Goal: Task Accomplishment & Management: Complete application form

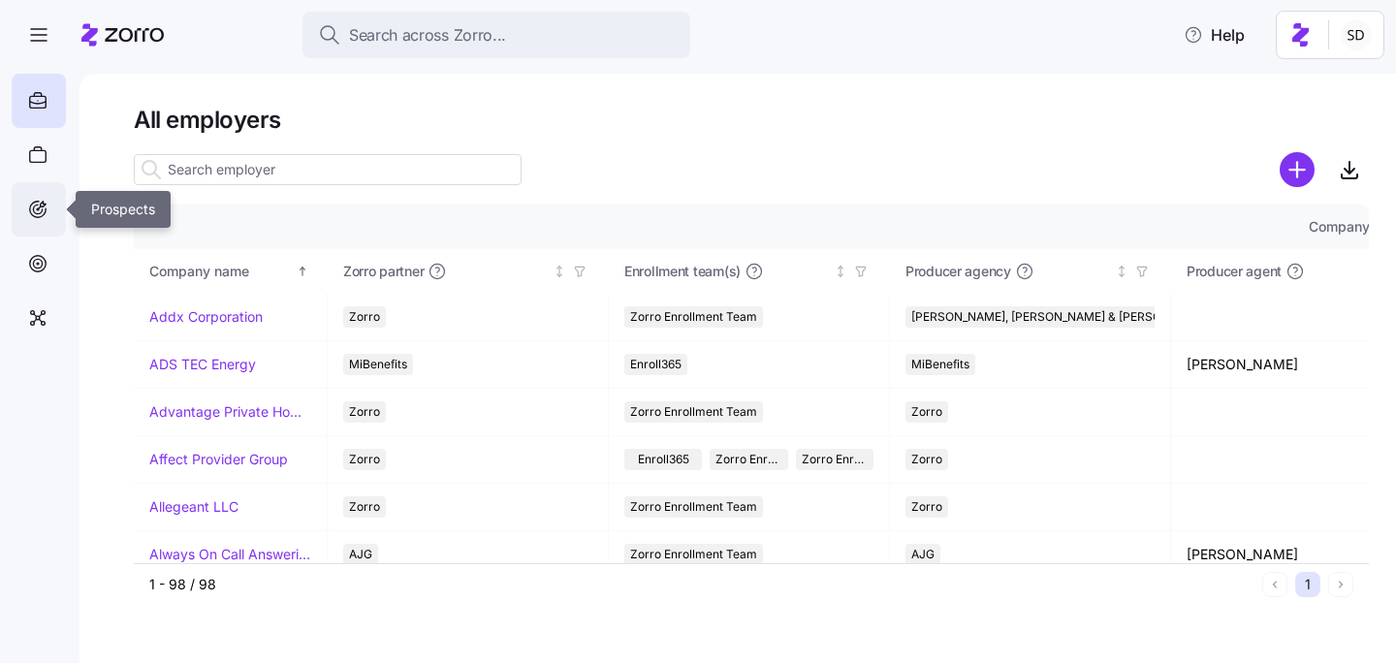
click at [45, 206] on icon at bounding box center [37, 209] width 21 height 23
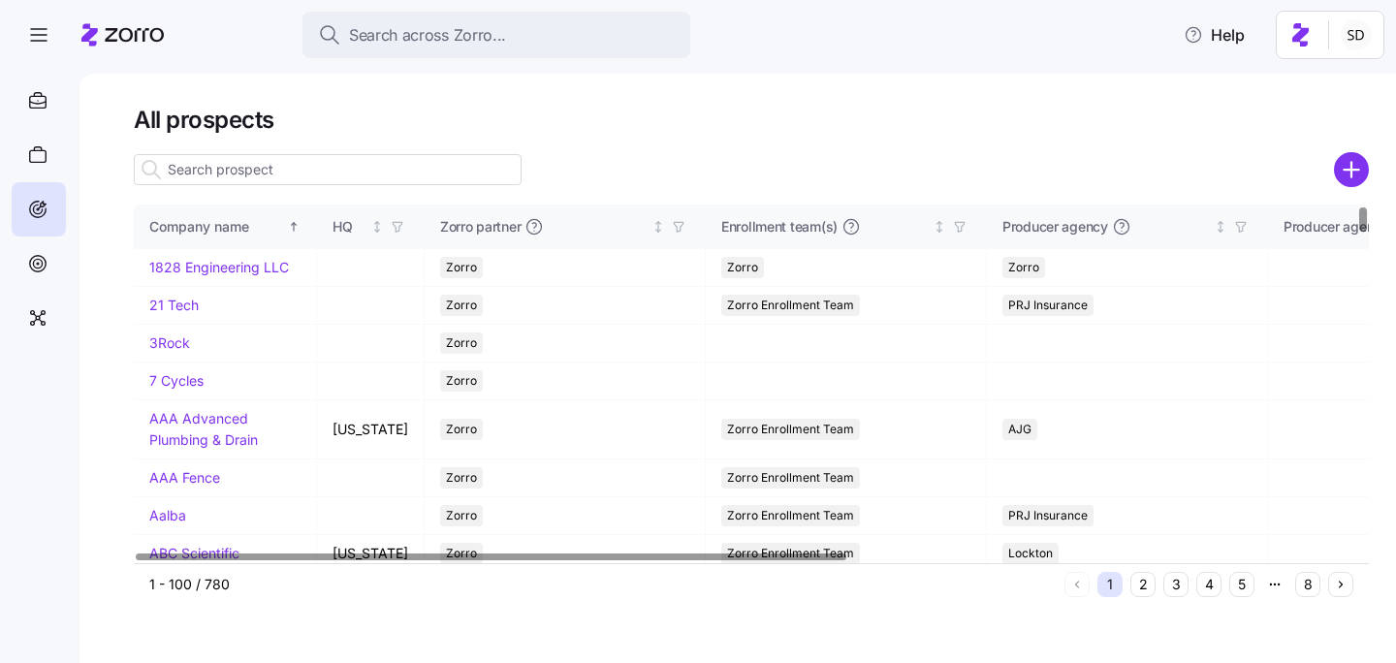
click at [255, 174] on input at bounding box center [328, 169] width 388 height 31
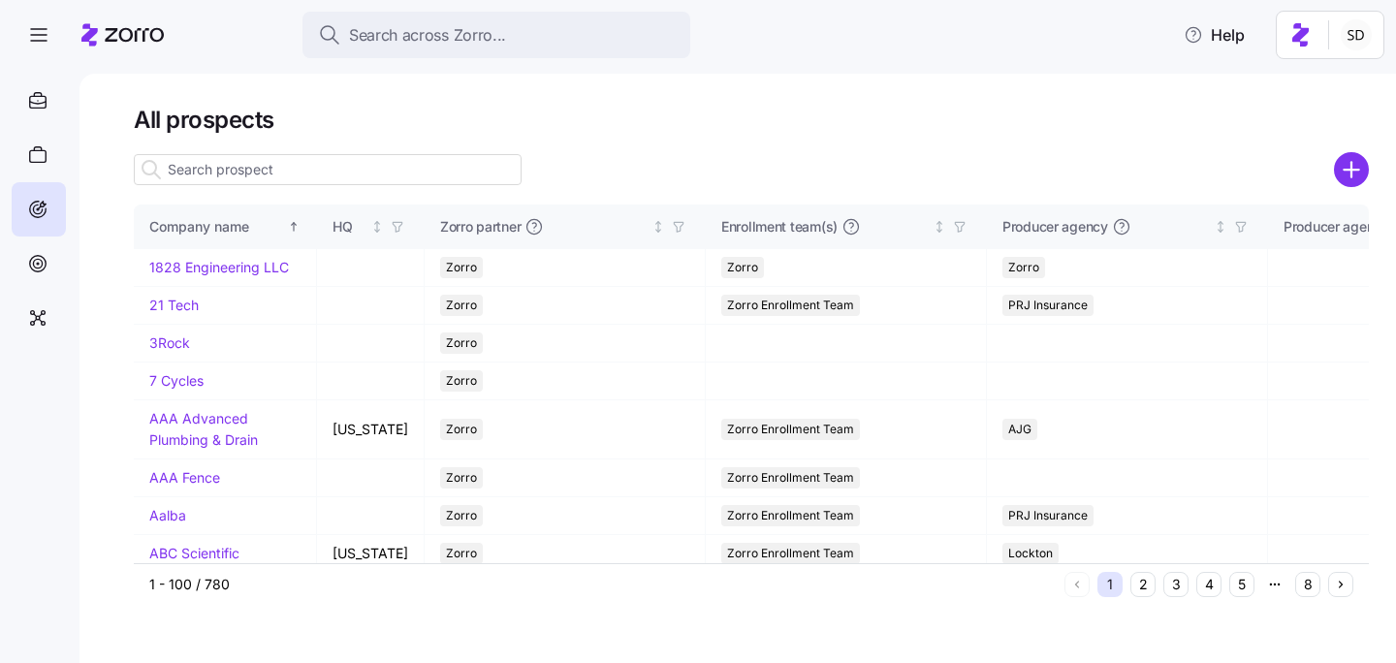
click at [1351, 169] on g "add icon" at bounding box center [1351, 170] width 15 height 15
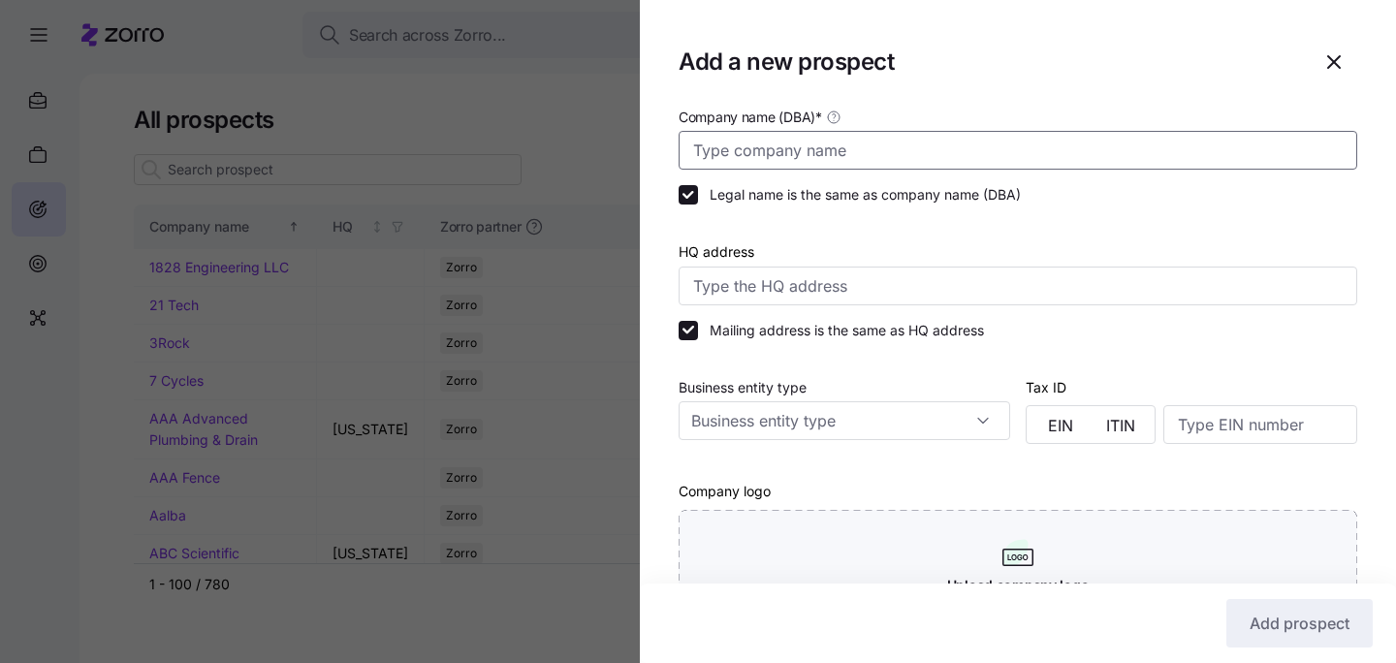
click at [857, 144] on input "Company name (DBA) *" at bounding box center [1018, 150] width 679 height 39
type input "TLC"
click at [877, 273] on input "HQ address" at bounding box center [1018, 286] width 679 height 39
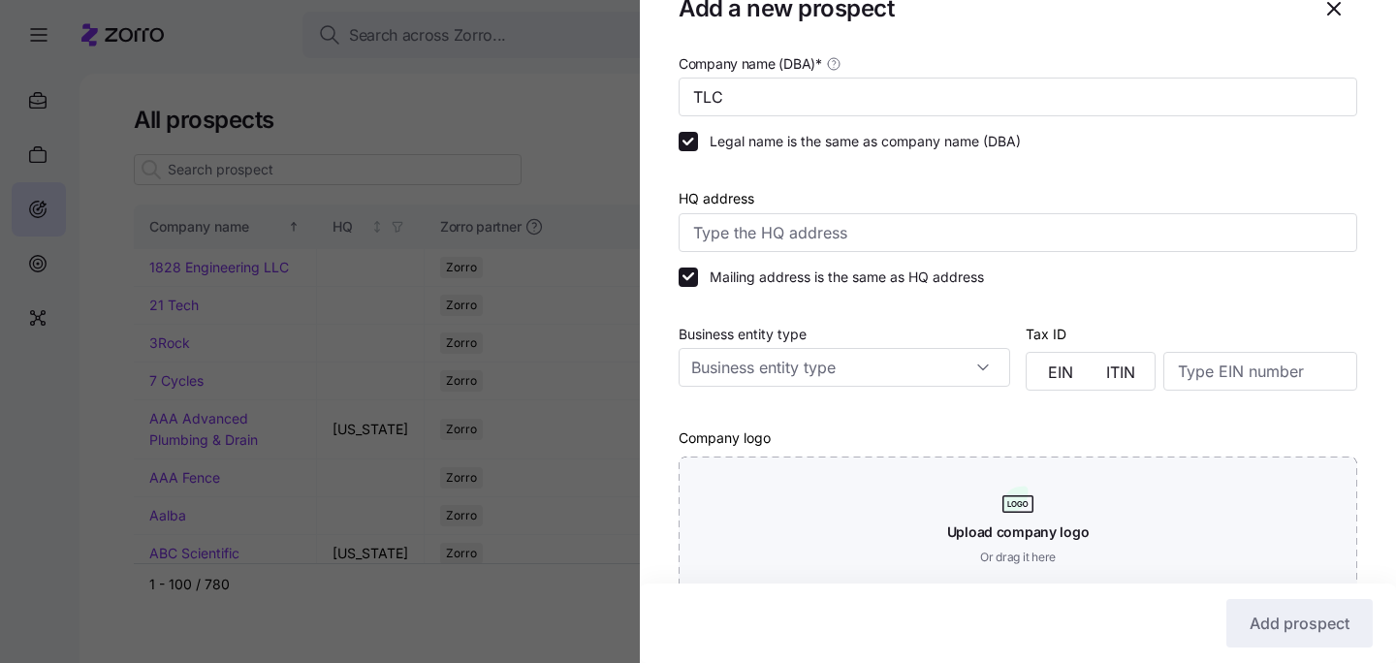
click at [1044, 417] on div at bounding box center [1018, 415] width 679 height 19
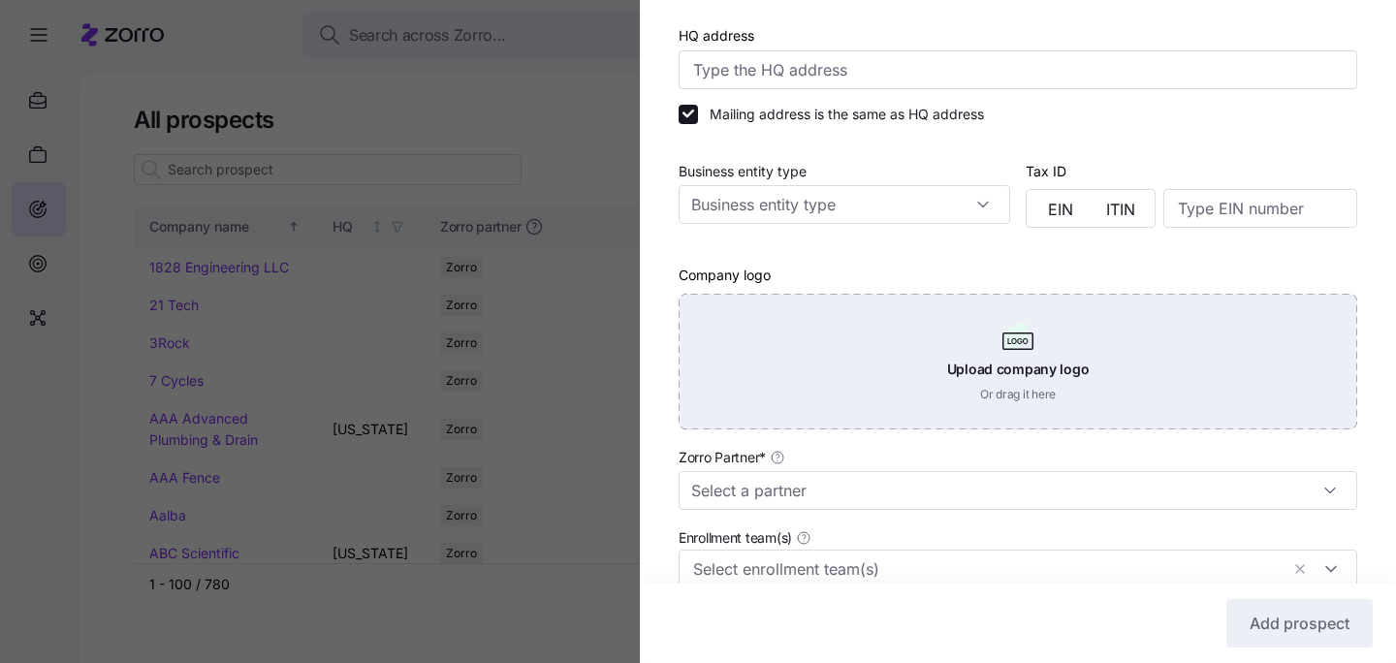
scroll to position [345, 0]
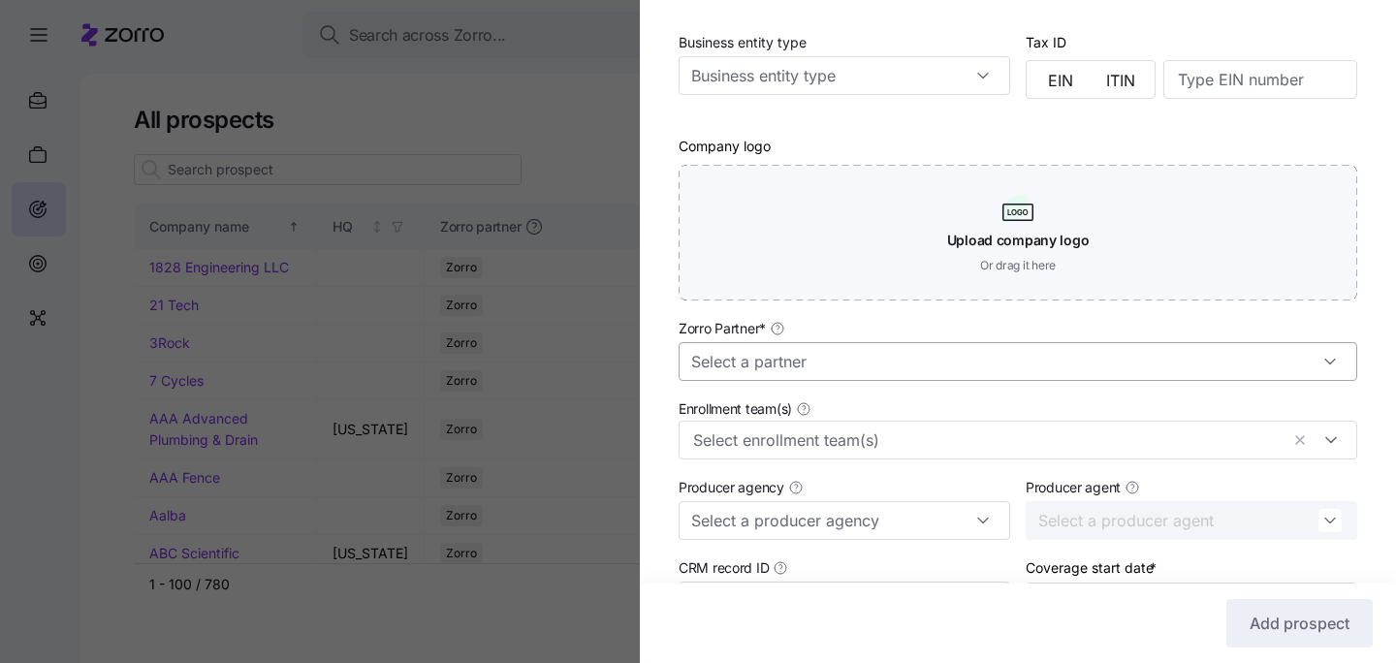
click at [1096, 369] on input "Zorro Partner *" at bounding box center [1018, 361] width 679 height 39
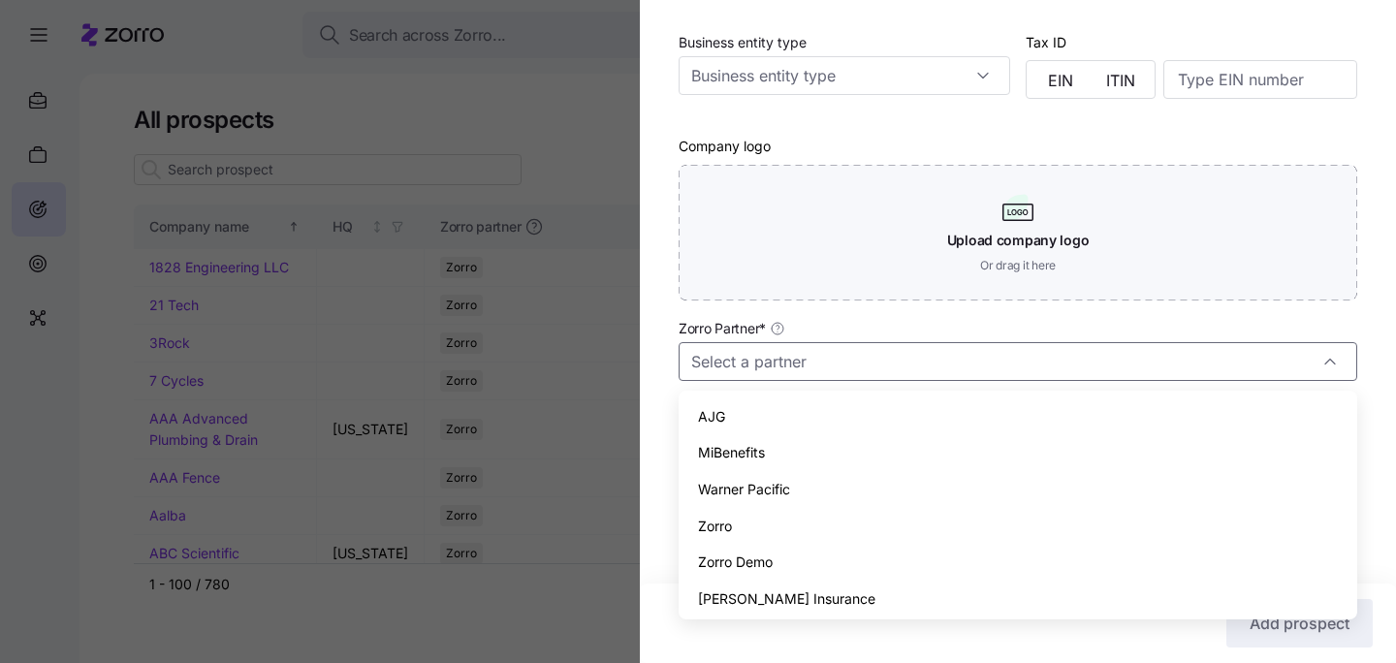
click at [1013, 520] on div "Zorro" at bounding box center [1017, 526] width 663 height 37
type input "Zorro"
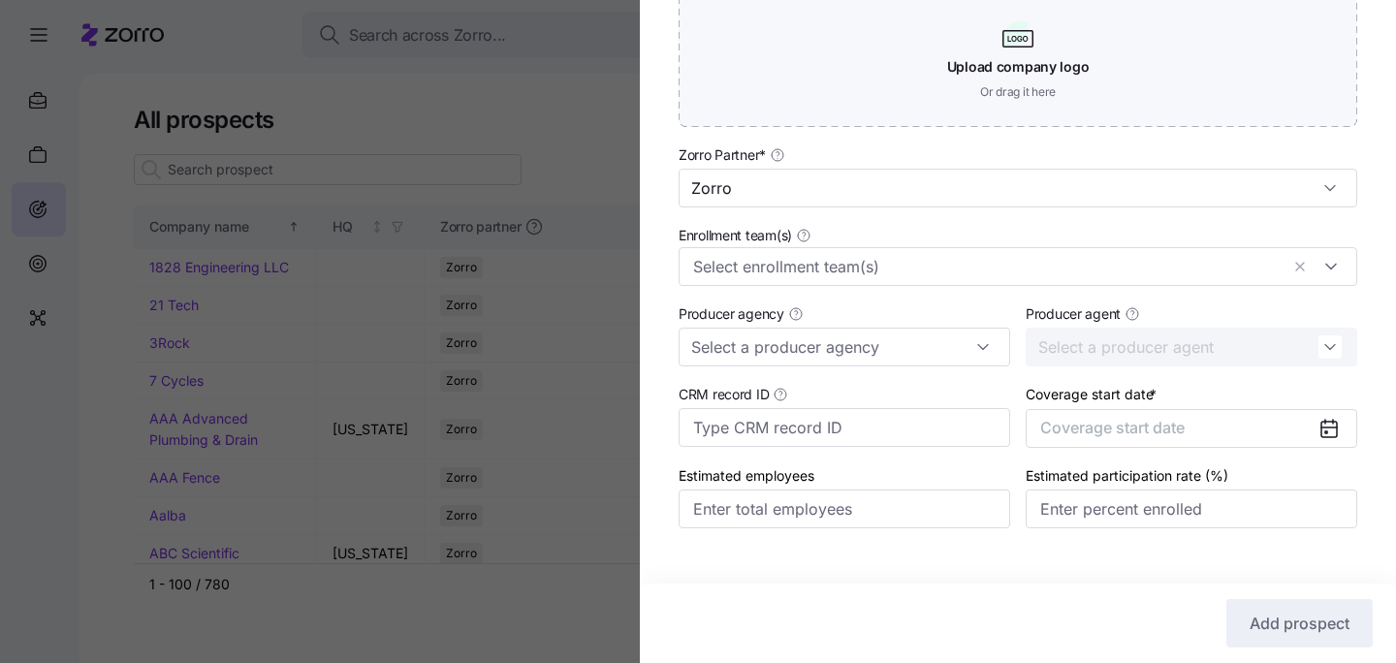
scroll to position [541, 0]
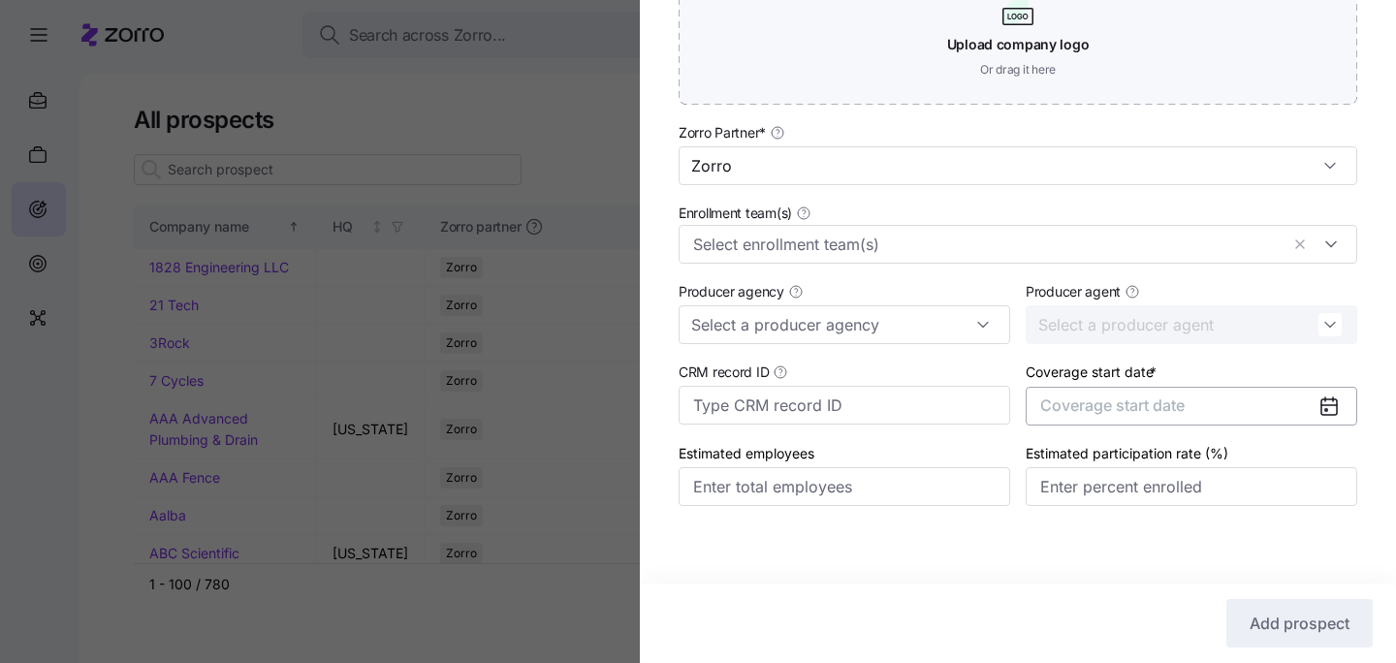
click at [1150, 391] on button "Coverage start date" at bounding box center [1192, 406] width 332 height 39
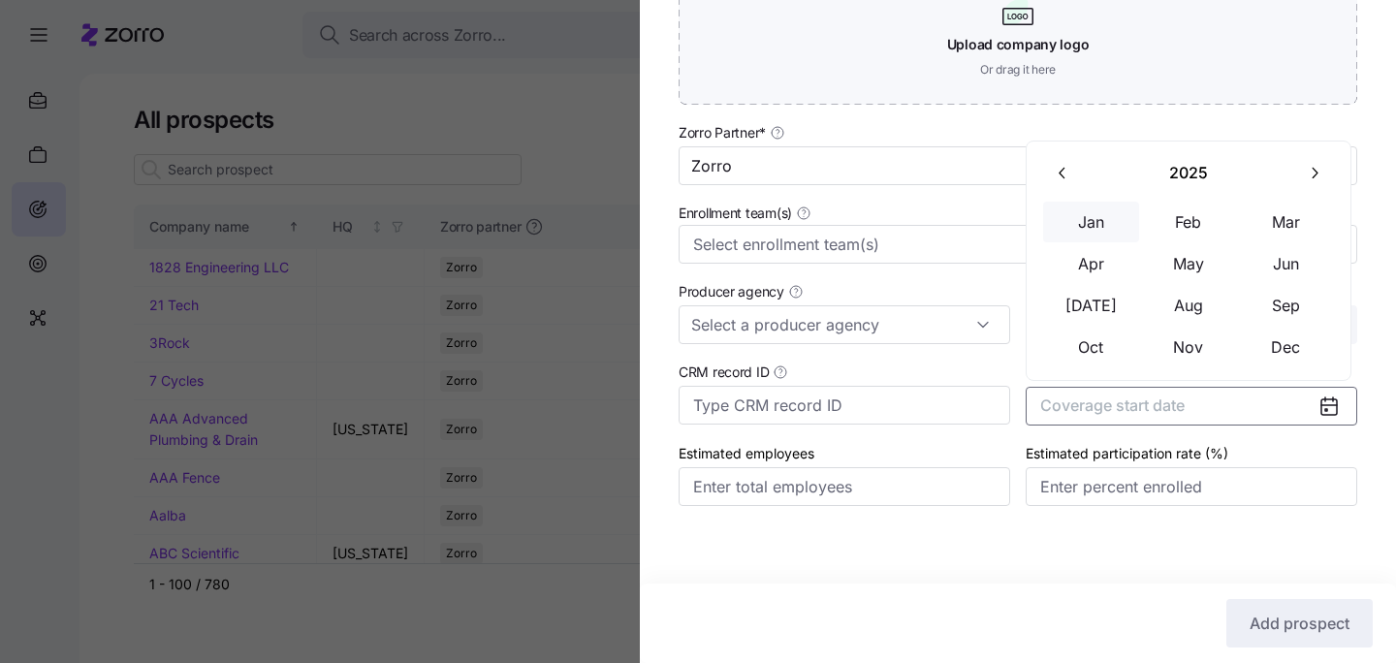
click at [1090, 224] on button "Jan" at bounding box center [1091, 222] width 97 height 41
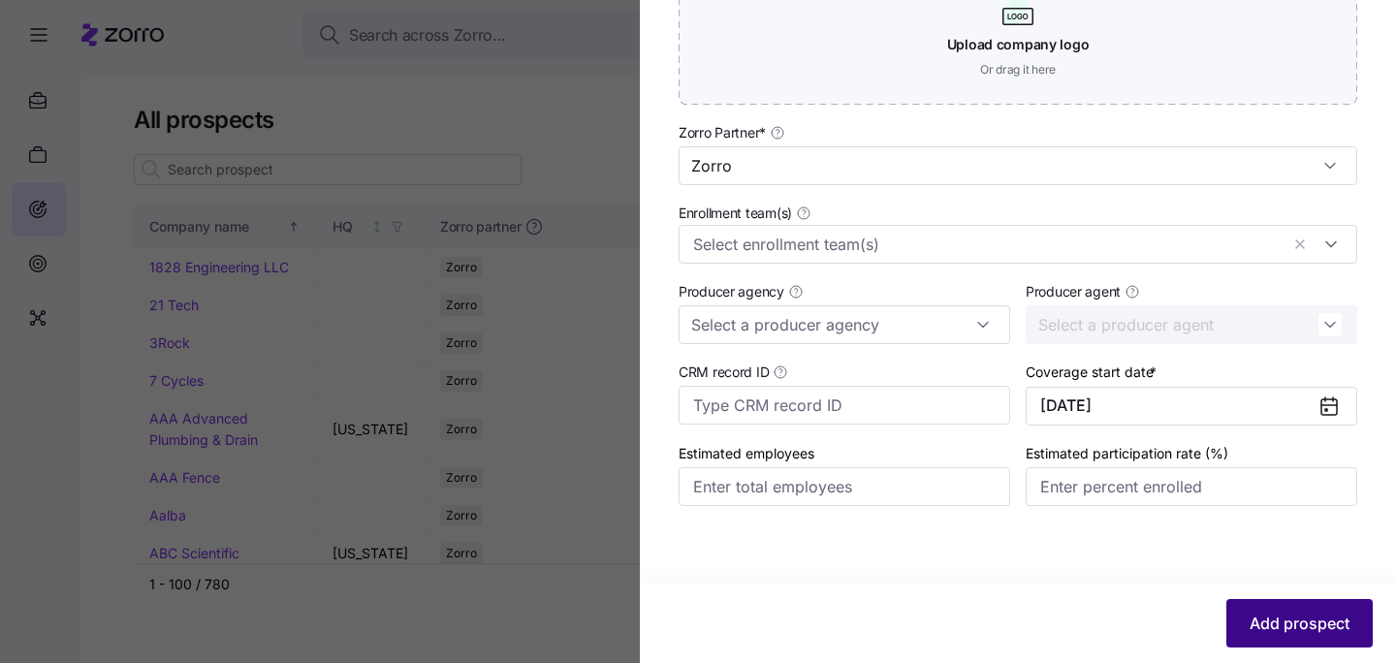
click at [1274, 624] on span "Add prospect" at bounding box center [1299, 623] width 100 height 23
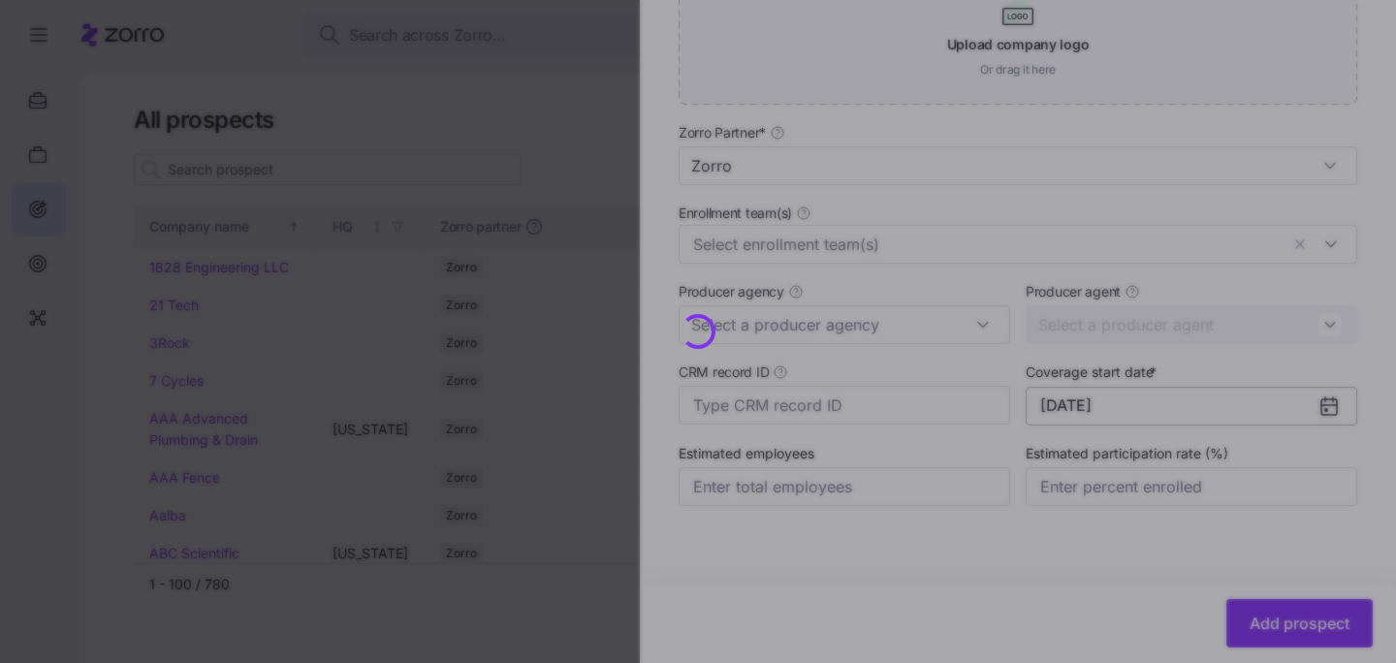
click at [1184, 394] on button "[DATE]" at bounding box center [1192, 406] width 332 height 39
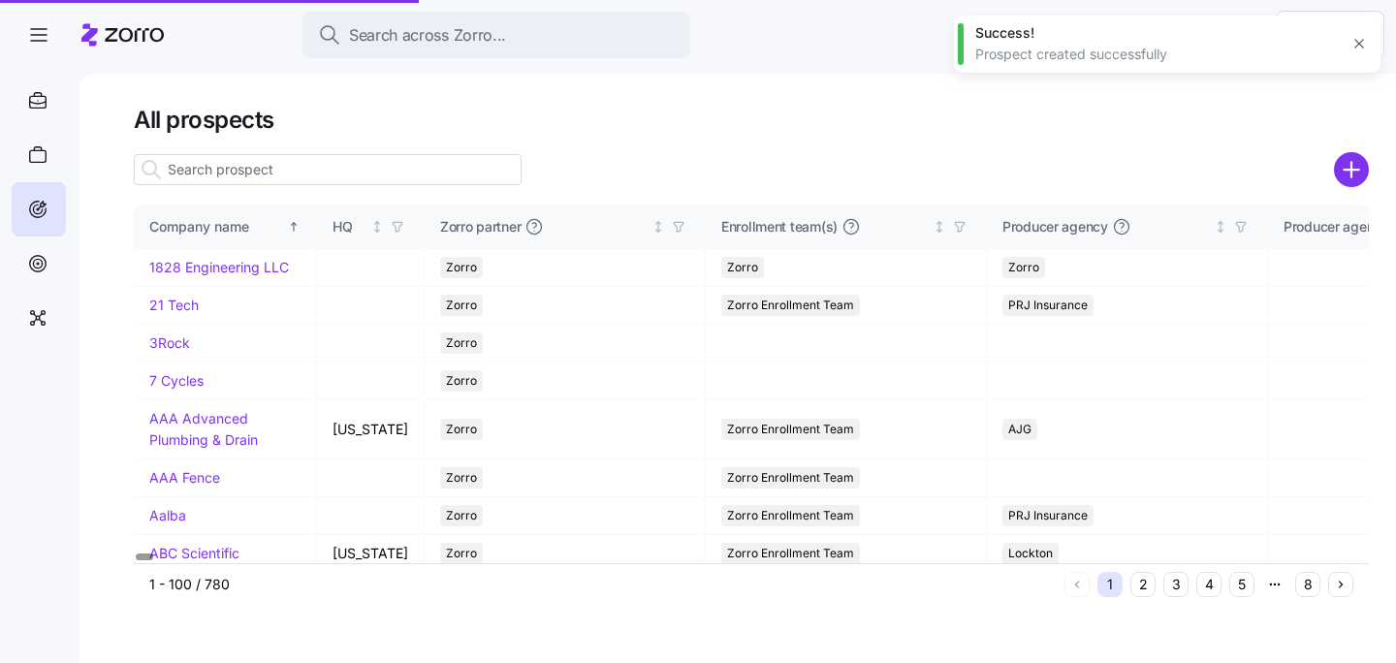
click at [441, 167] on input at bounding box center [328, 169] width 388 height 31
drag, startPoint x: 410, startPoint y: 174, endPoint x: 355, endPoint y: 205, distance: 63.4
click at [409, 174] on input at bounding box center [328, 169] width 388 height 31
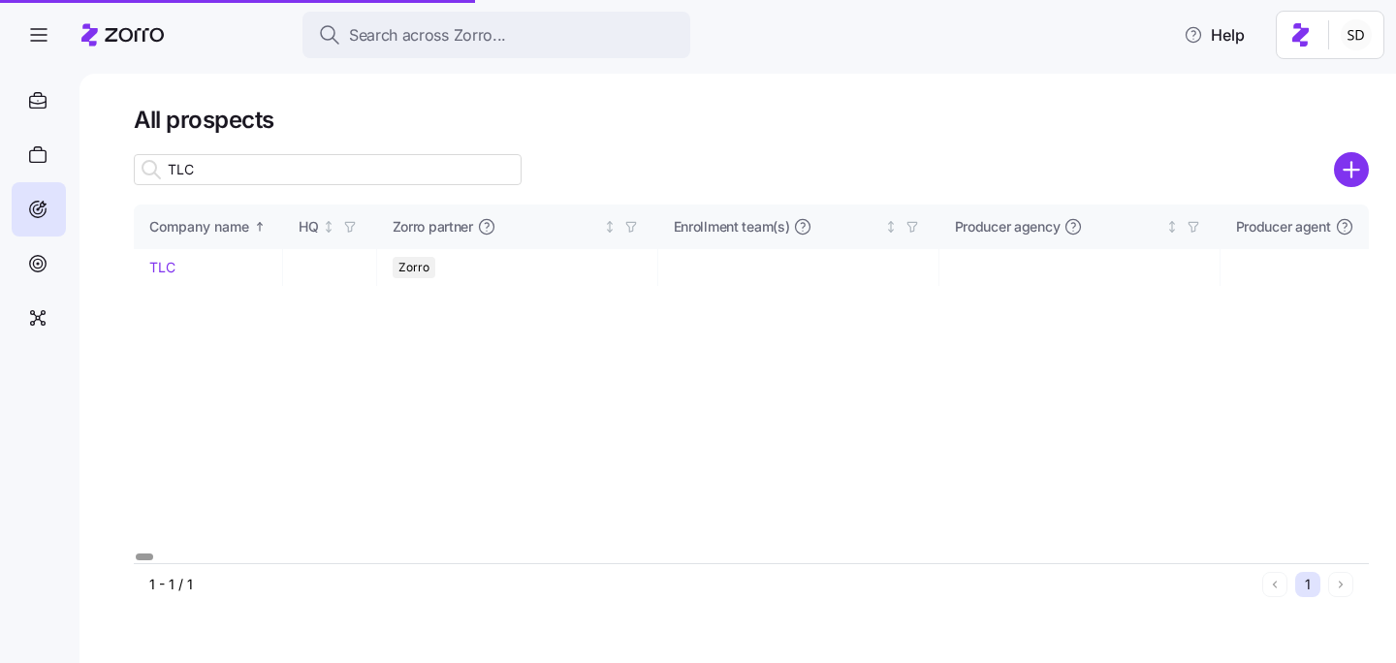
type input "TLC"
click at [158, 272] on link "TLC" at bounding box center [162, 267] width 26 height 16
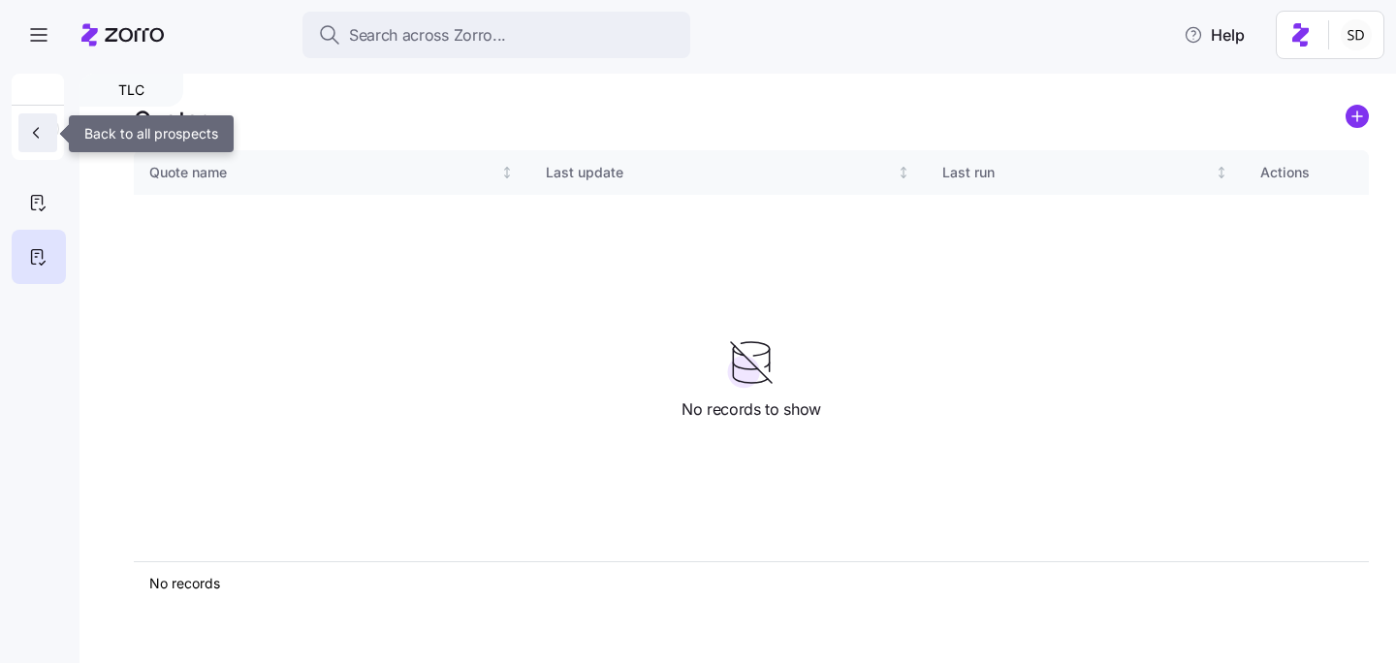
click at [51, 131] on button "button" at bounding box center [37, 132] width 39 height 39
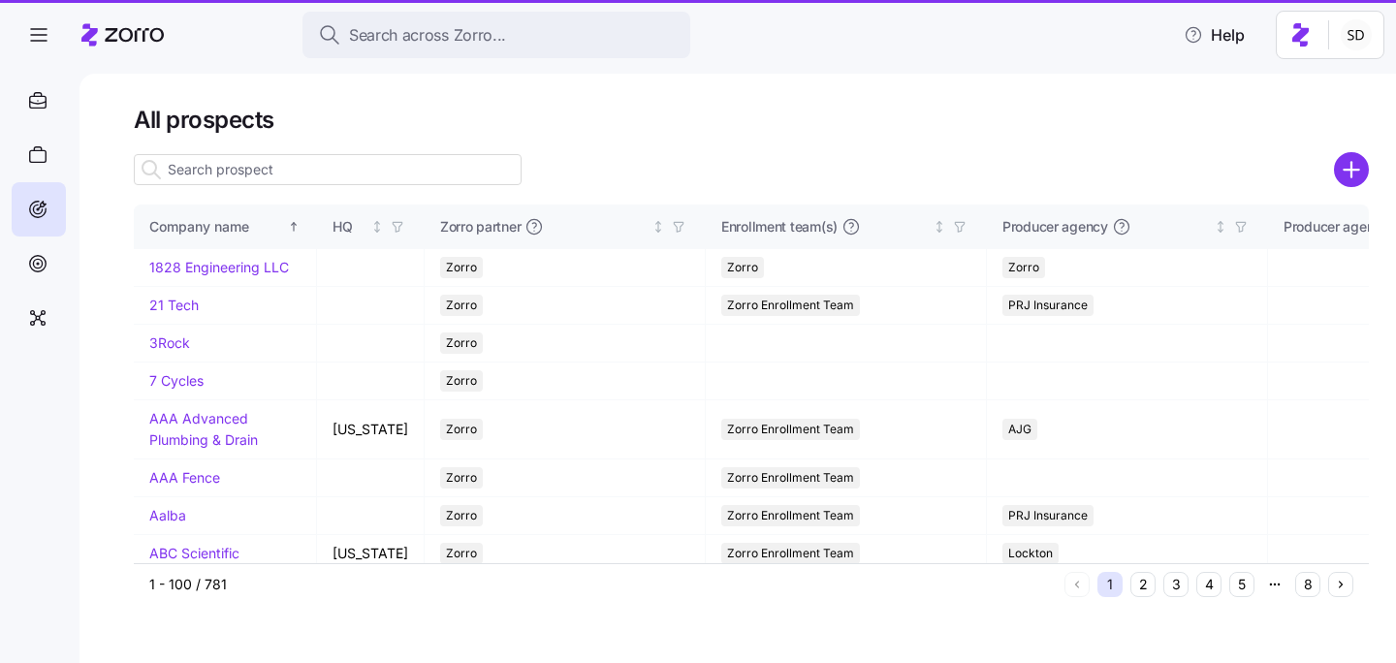
click at [214, 168] on input at bounding box center [328, 169] width 388 height 31
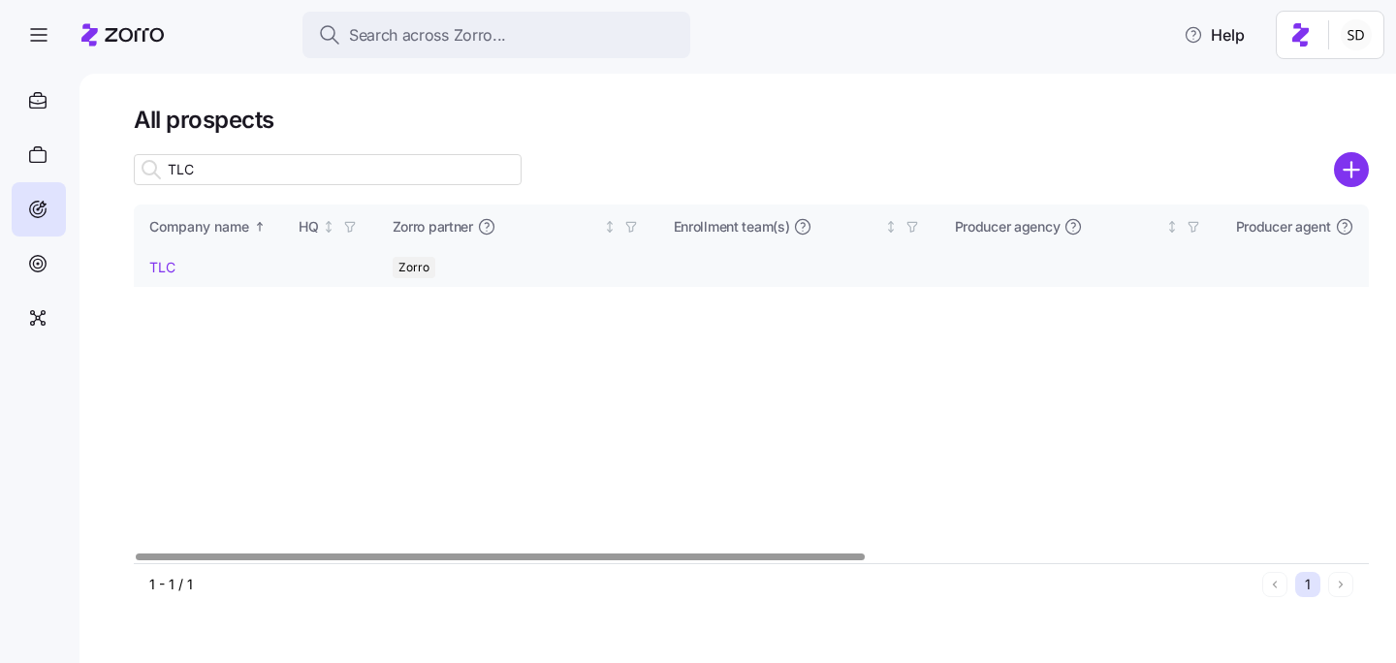
type input "TLC"
click at [158, 269] on link "TLC" at bounding box center [162, 267] width 26 height 16
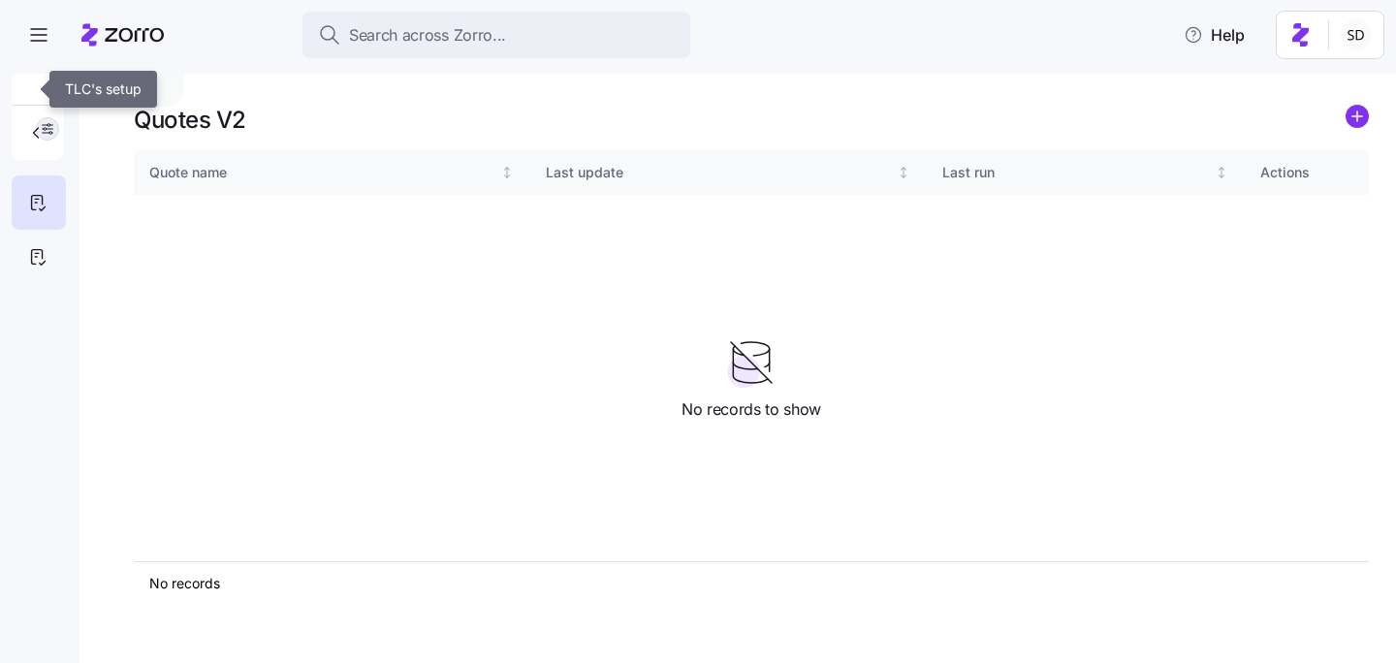
click at [57, 124] on button "button" at bounding box center [47, 128] width 23 height 23
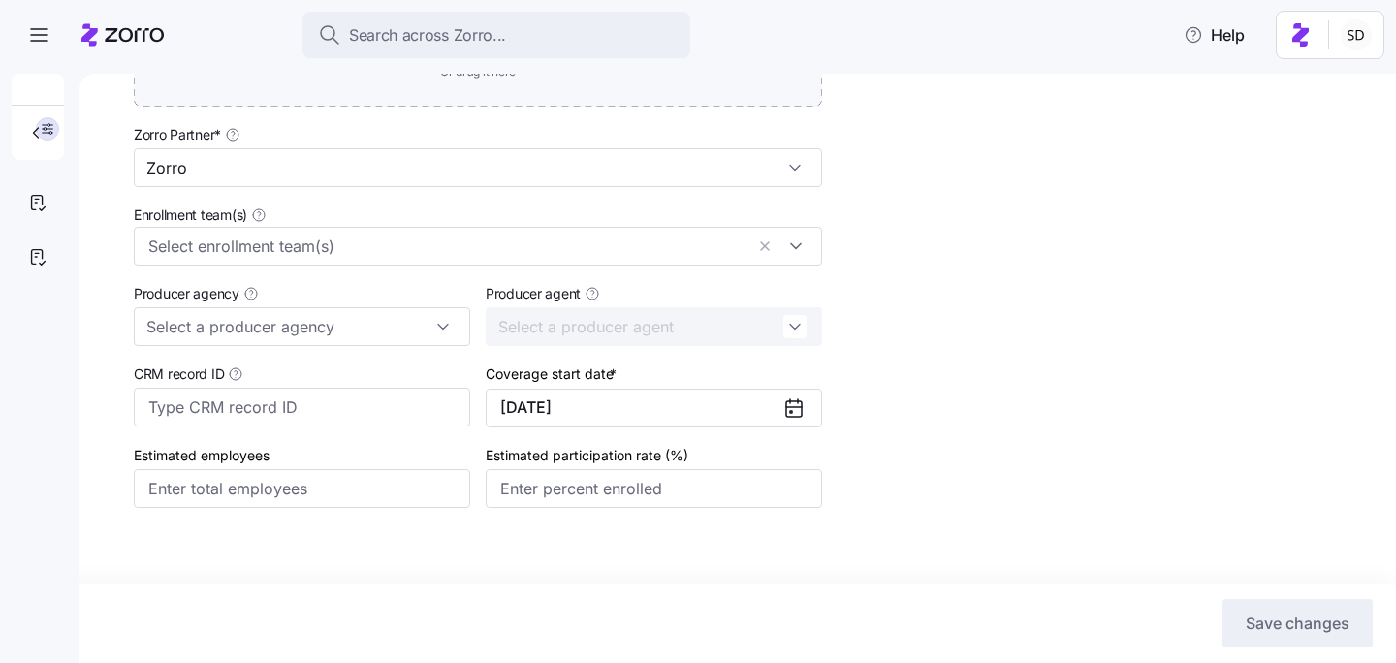
scroll to position [626, 0]
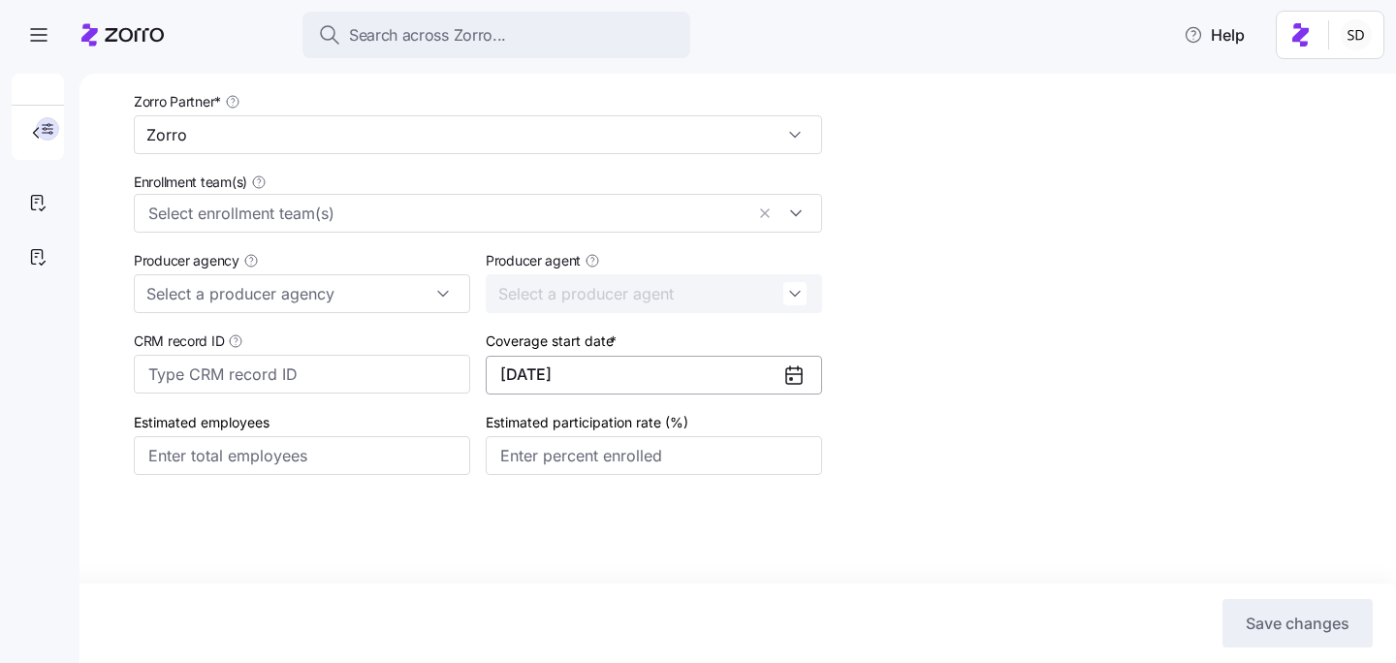
click at [680, 381] on button "[DATE]" at bounding box center [654, 375] width 336 height 39
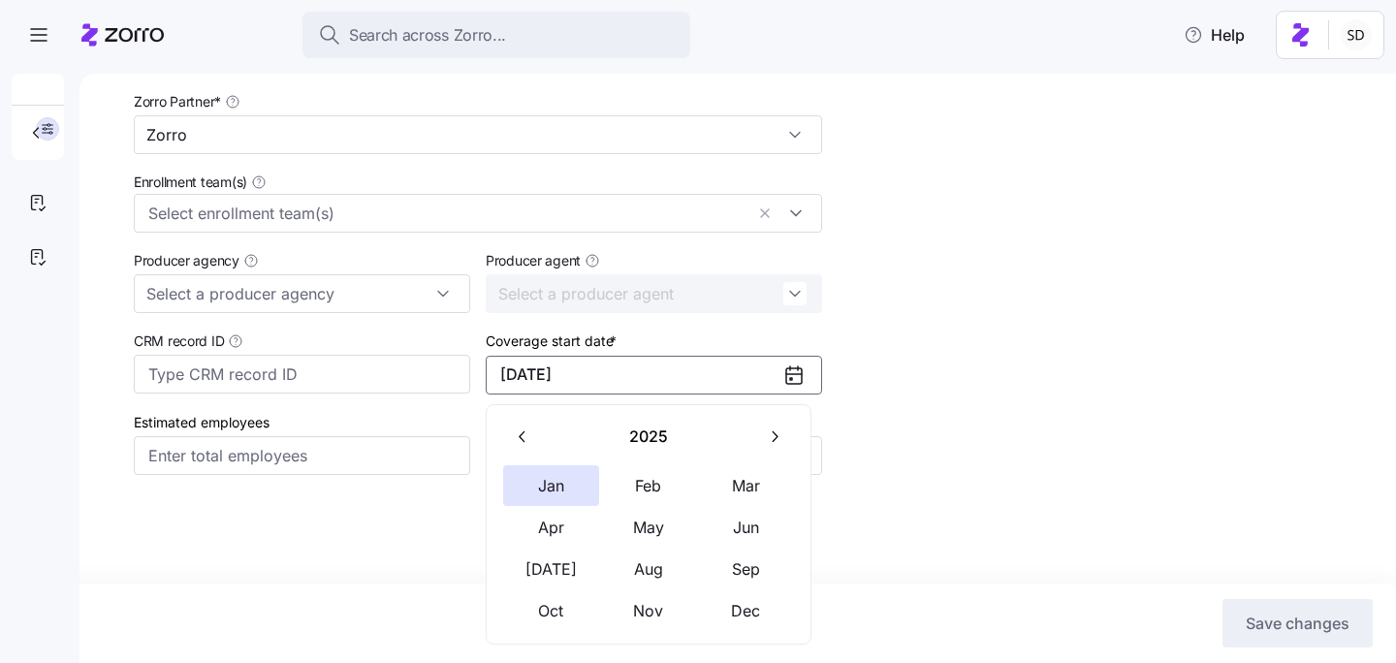
click at [776, 446] on button "button" at bounding box center [774, 437] width 41 height 41
click at [544, 478] on button "Jan" at bounding box center [551, 485] width 97 height 41
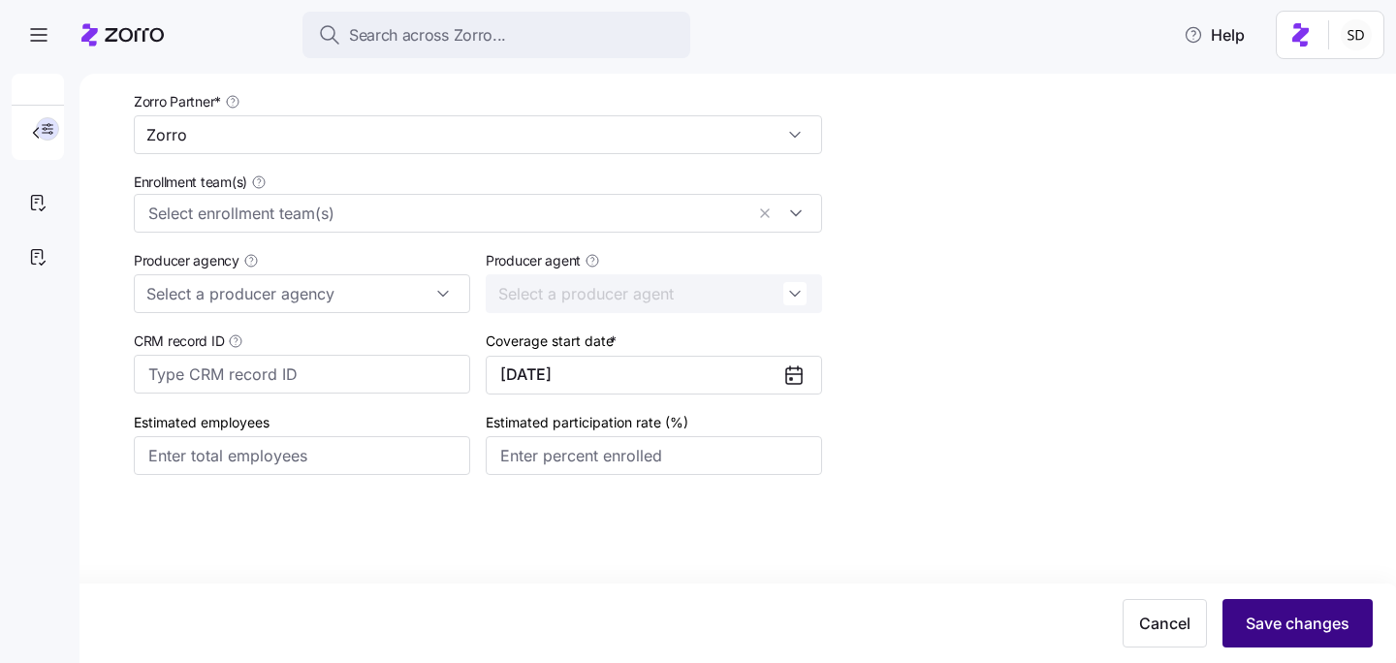
click at [1269, 620] on span "Save changes" at bounding box center [1298, 623] width 104 height 23
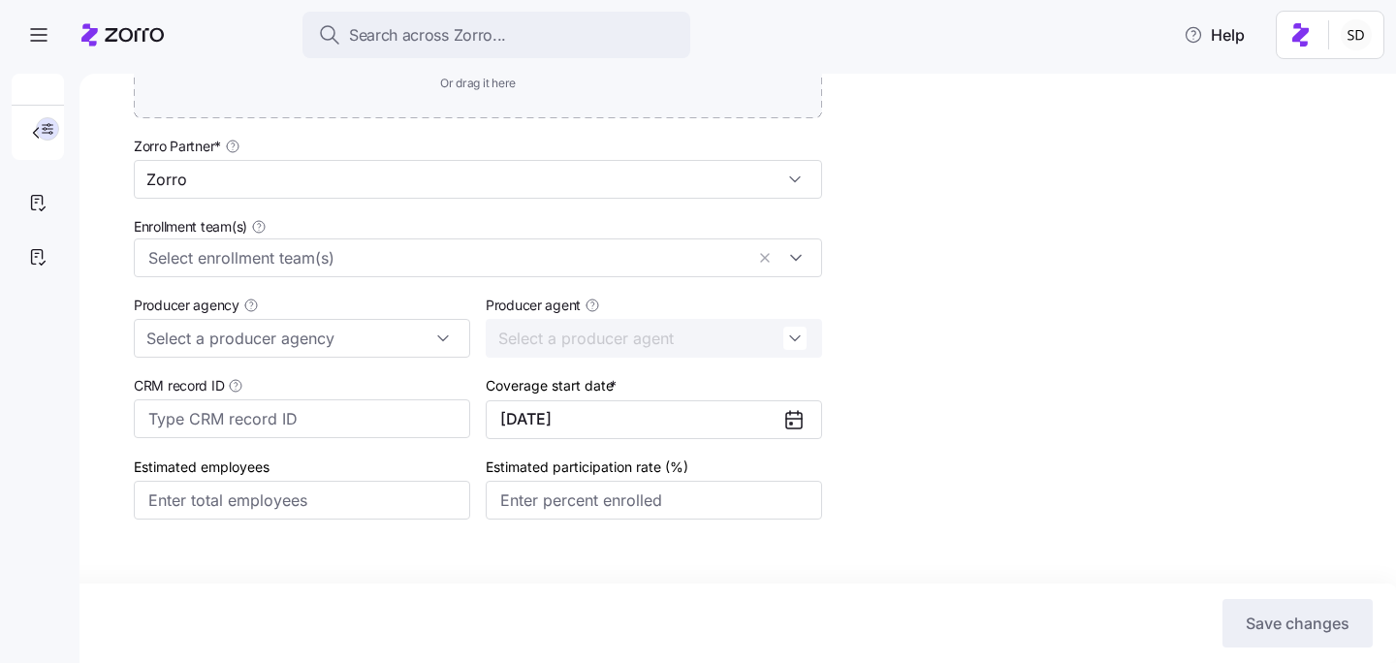
scroll to position [618, 0]
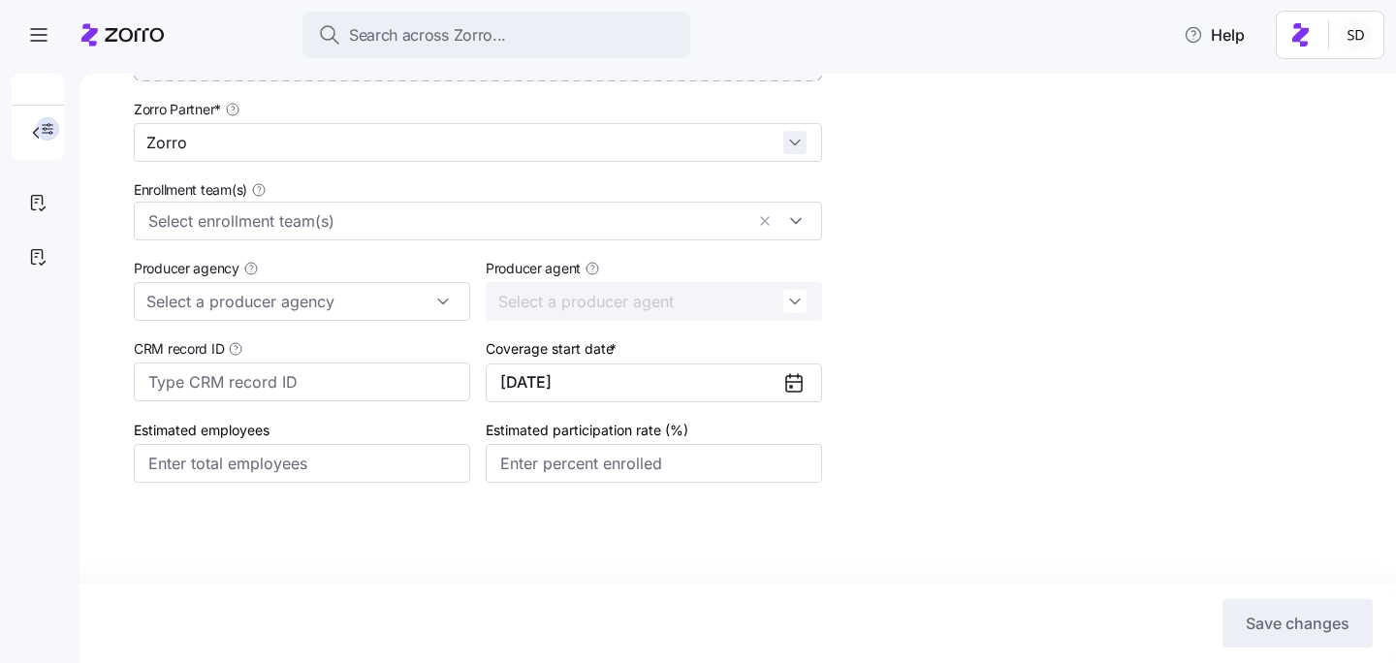
click at [785, 145] on div "Zorro" at bounding box center [478, 142] width 688 height 39
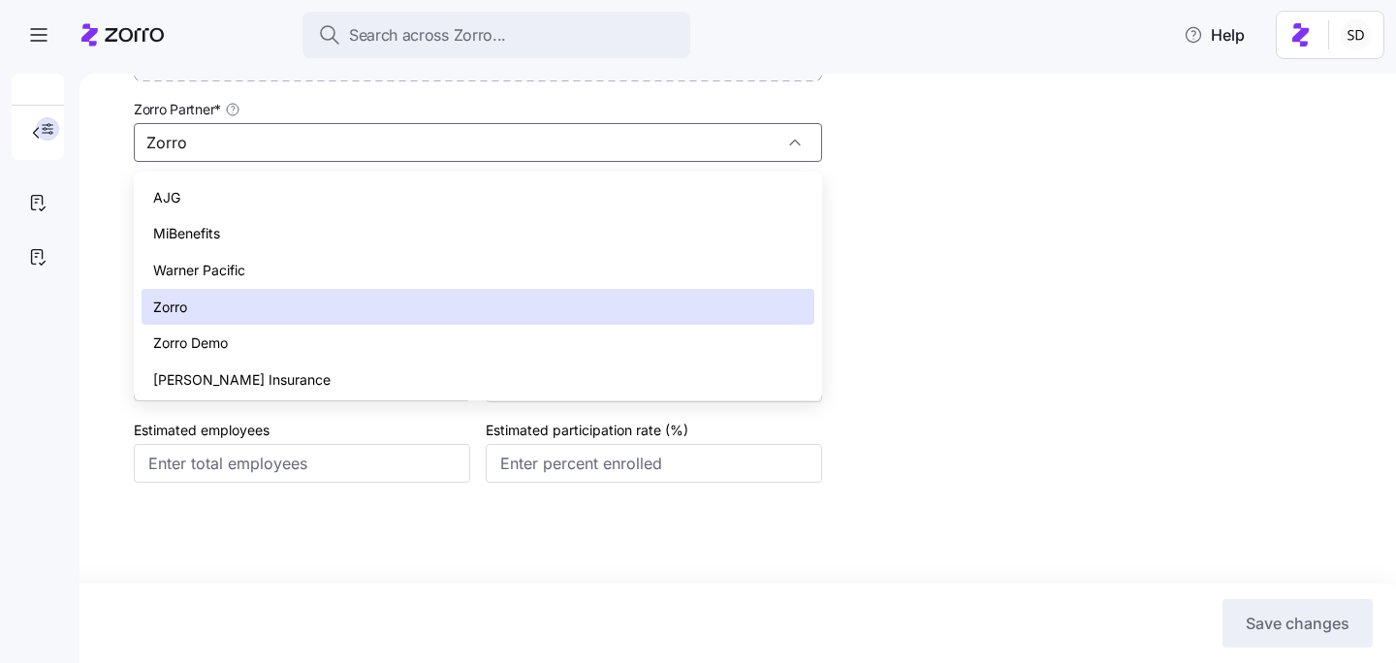
click at [658, 302] on div "Zorro" at bounding box center [478, 307] width 673 height 37
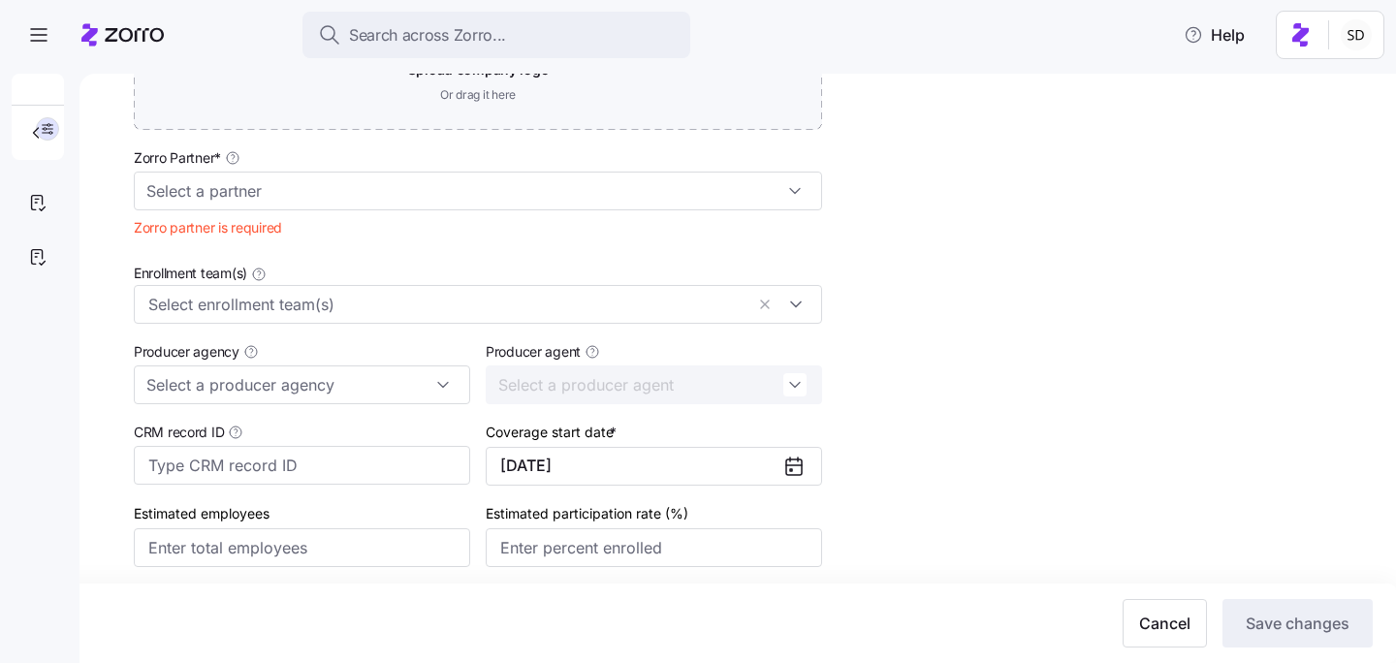
scroll to position [567, 0]
click at [505, 215] on div "Zorro Partner * Zorro partner is required" at bounding box center [478, 198] width 704 height 115
click at [502, 196] on input "Zorro Partner *" at bounding box center [478, 193] width 688 height 39
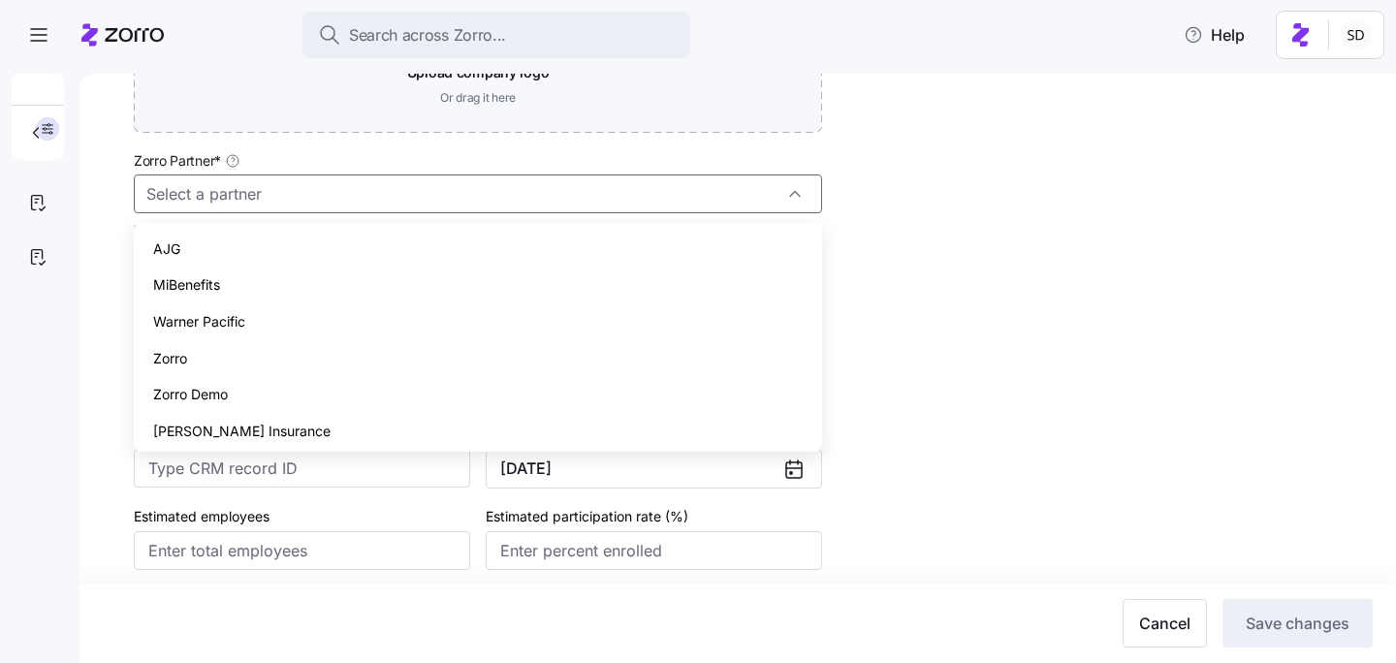
click at [502, 352] on div "Zorro" at bounding box center [478, 358] width 673 height 37
type input "Zorro"
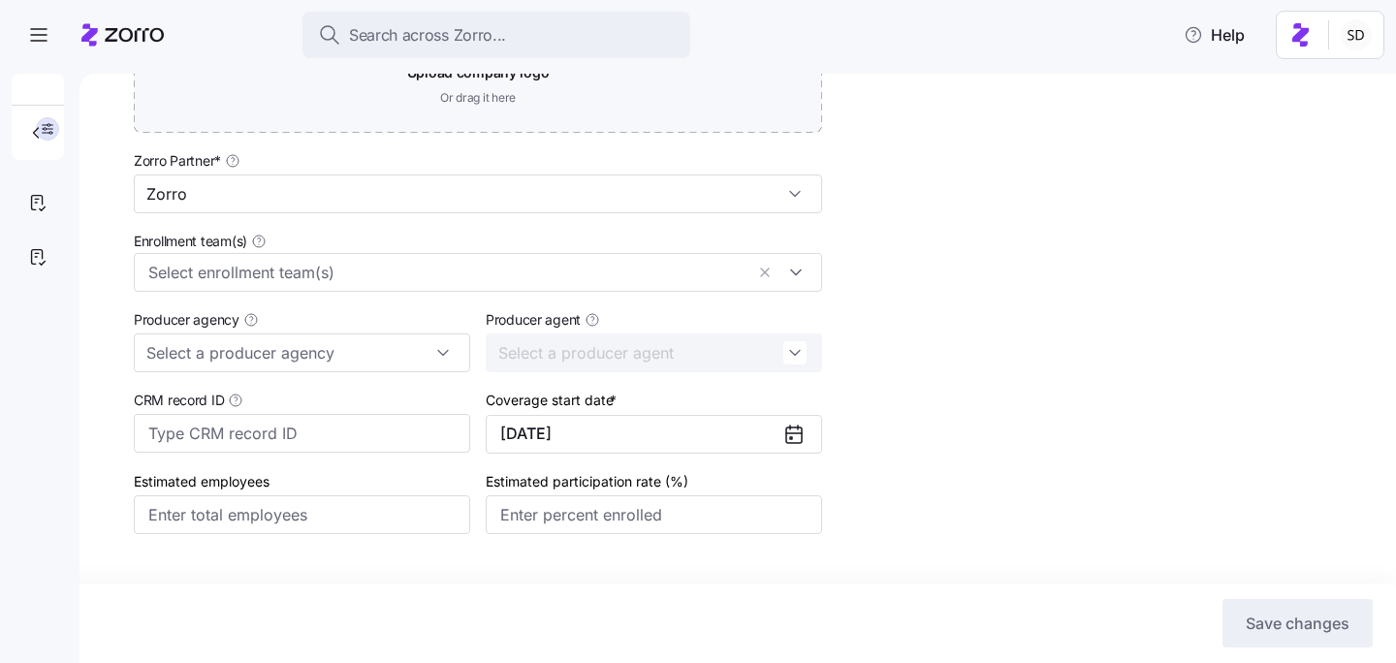
click at [795, 438] on icon at bounding box center [793, 434] width 23 height 23
click at [780, 432] on button "[DATE]" at bounding box center [654, 434] width 336 height 39
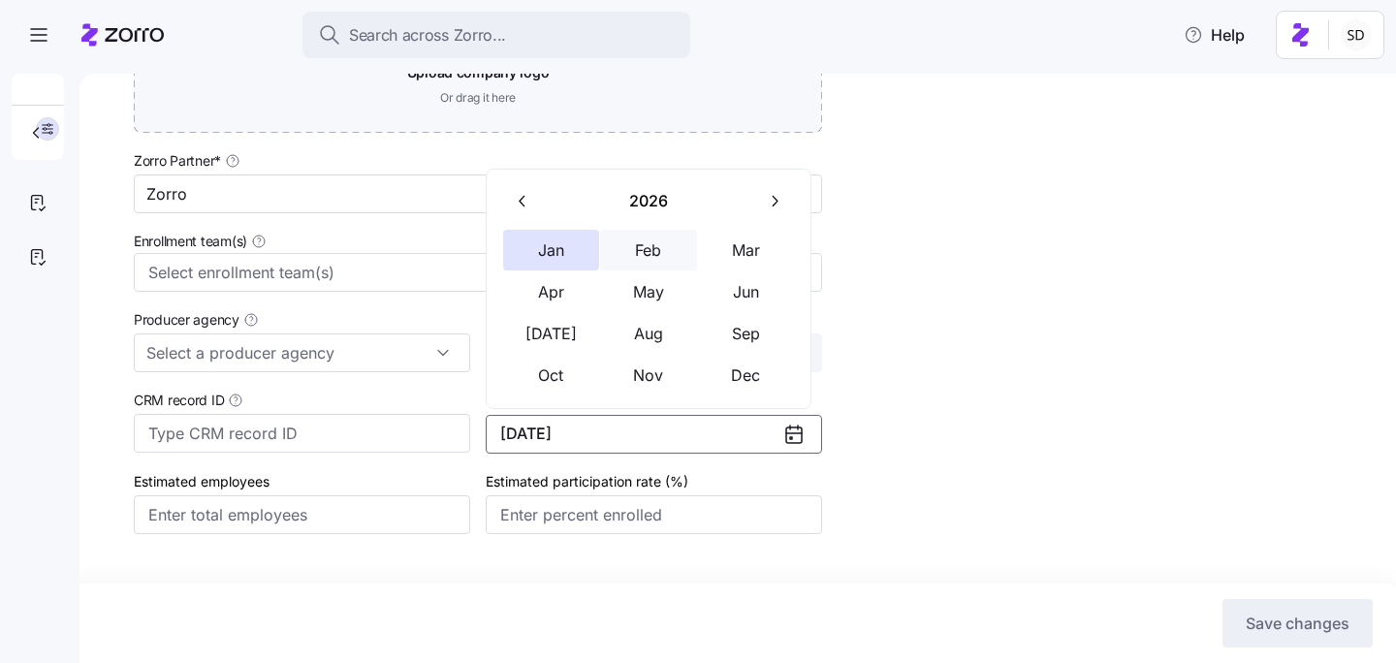
click at [635, 243] on button "Feb" at bounding box center [648, 250] width 97 height 41
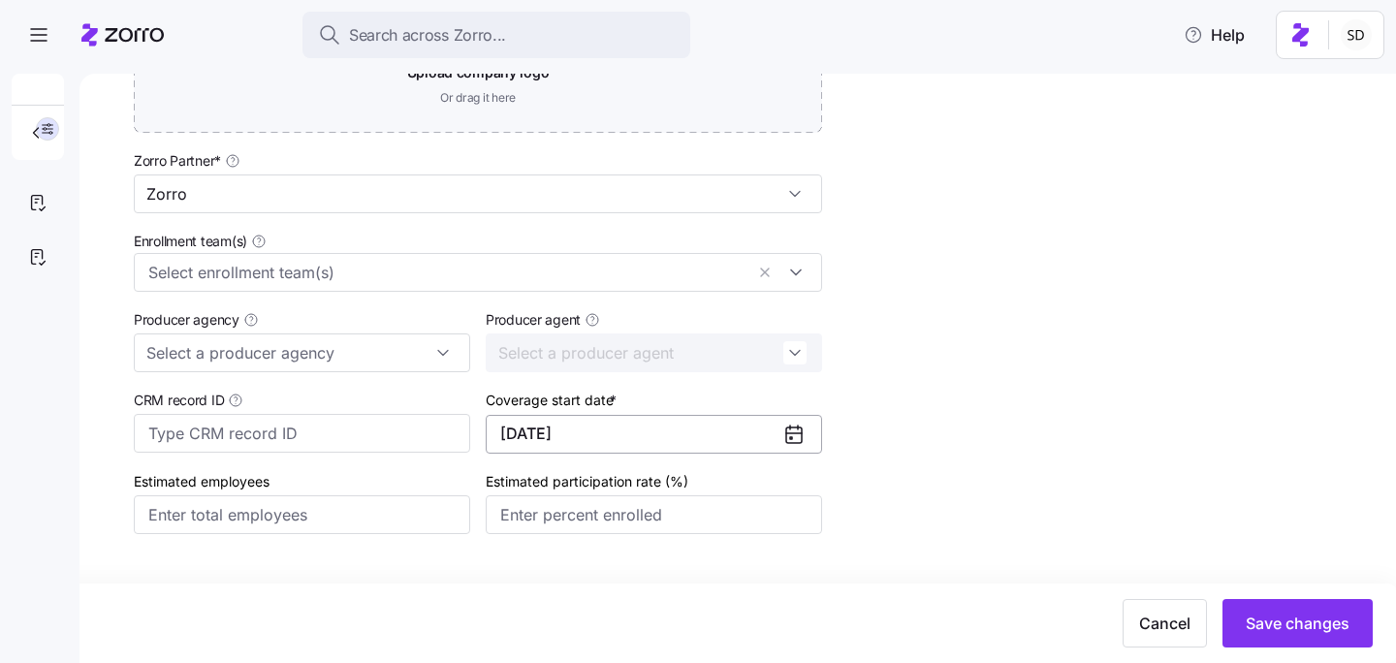
click at [663, 424] on button "[DATE]" at bounding box center [654, 434] width 336 height 39
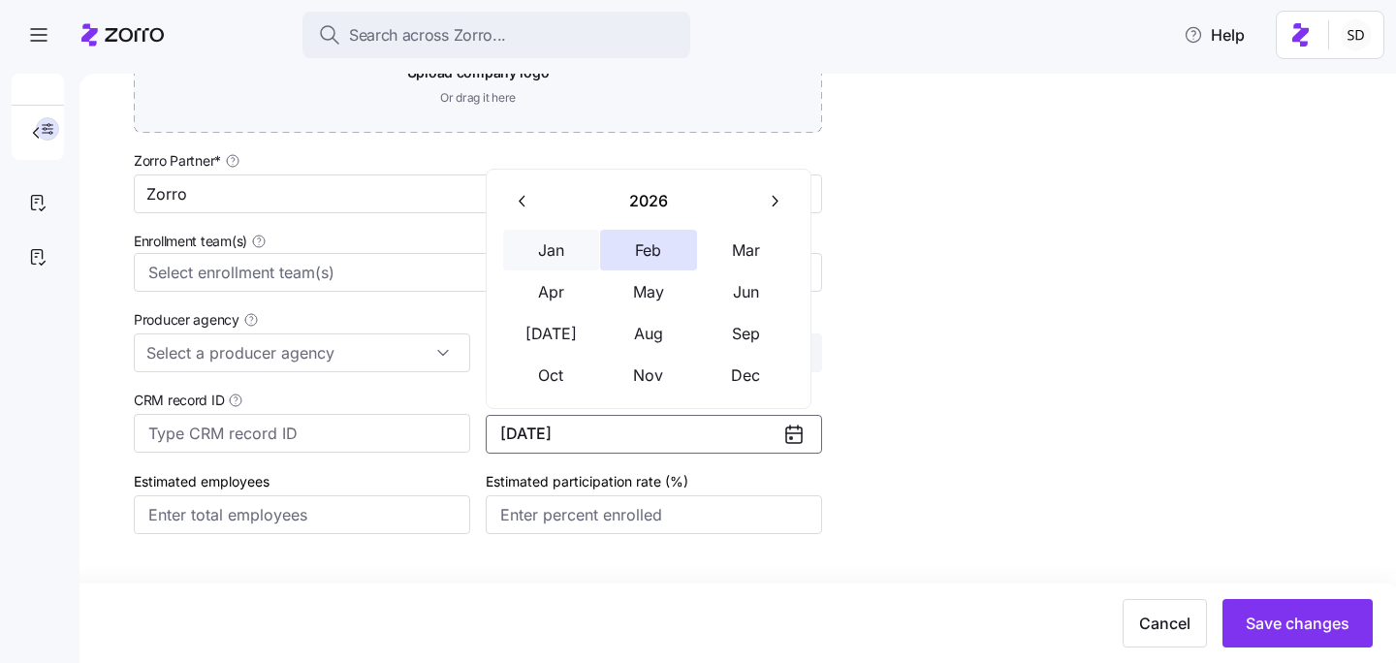
click at [564, 253] on button "Jan" at bounding box center [551, 250] width 97 height 41
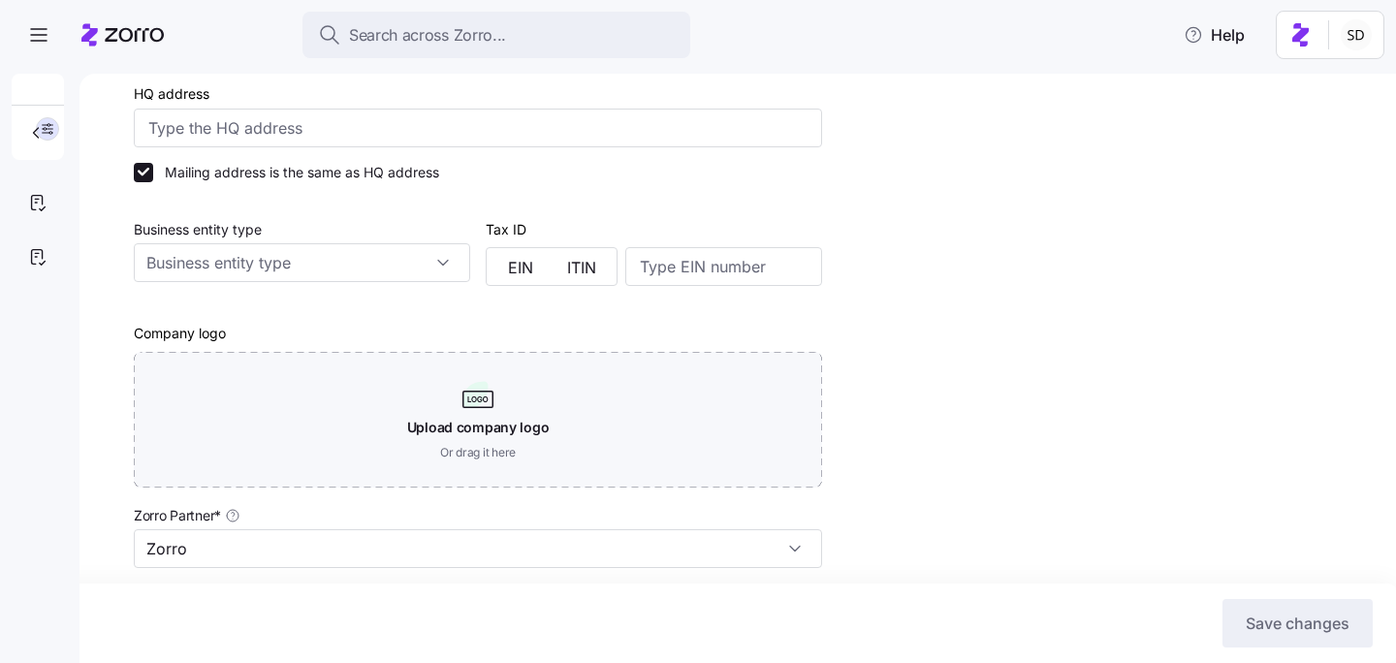
scroll to position [0, 0]
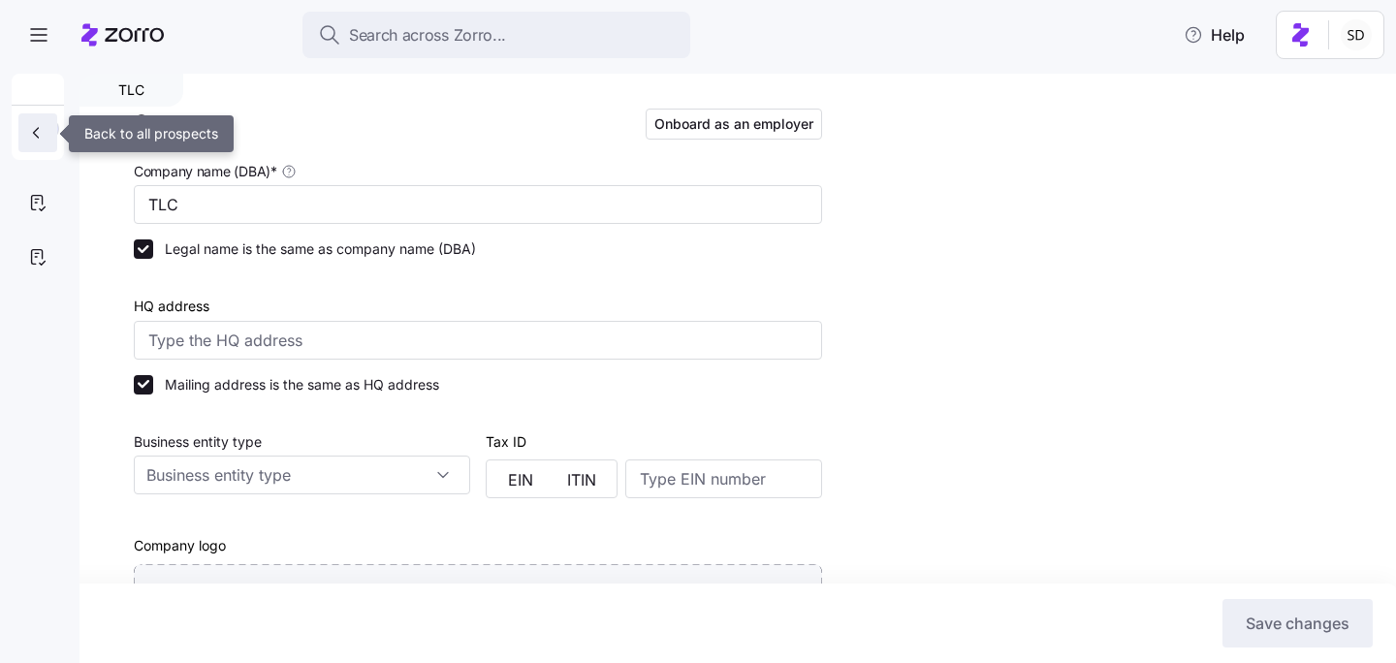
click at [37, 138] on icon "button" at bounding box center [35, 132] width 19 height 19
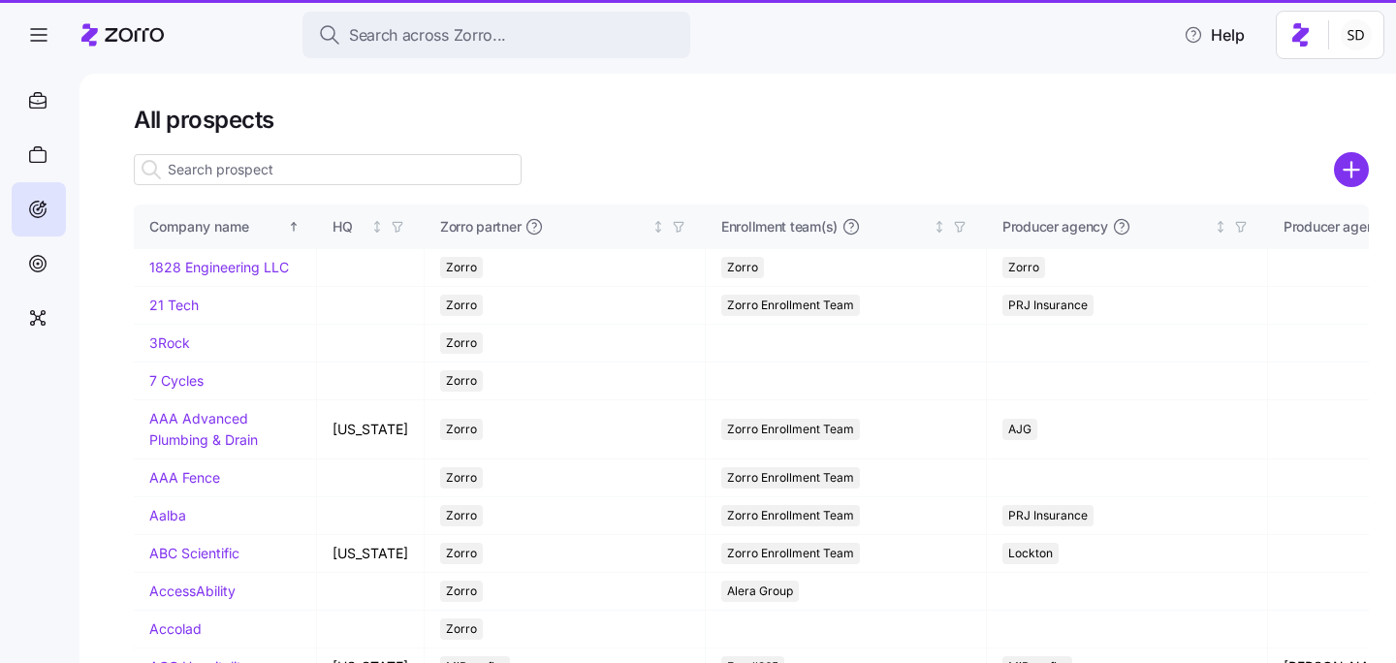
click at [284, 169] on input at bounding box center [328, 169] width 388 height 31
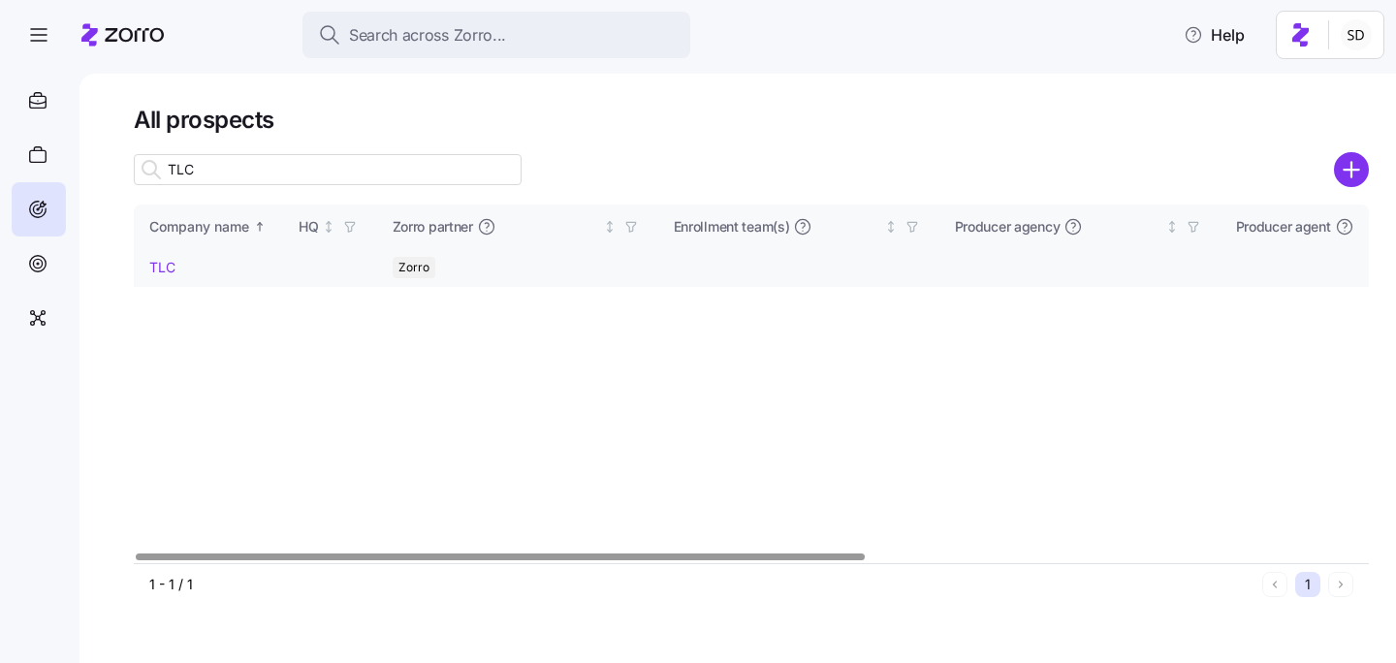
type input "TLC"
click at [148, 261] on td "TLC" at bounding box center [208, 268] width 149 height 38
click at [159, 269] on link "TLC" at bounding box center [162, 267] width 26 height 16
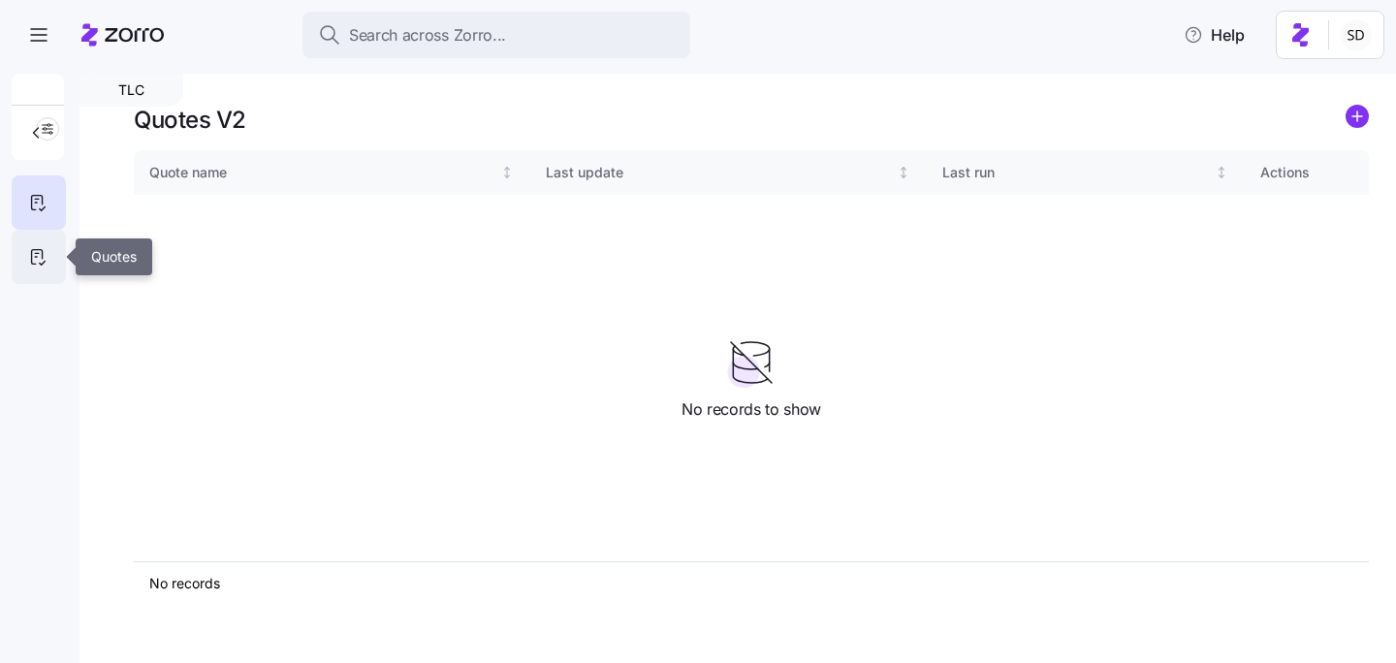
click at [34, 260] on icon at bounding box center [37, 256] width 21 height 23
click at [1358, 116] on icon "add icon" at bounding box center [1357, 116] width 10 height 0
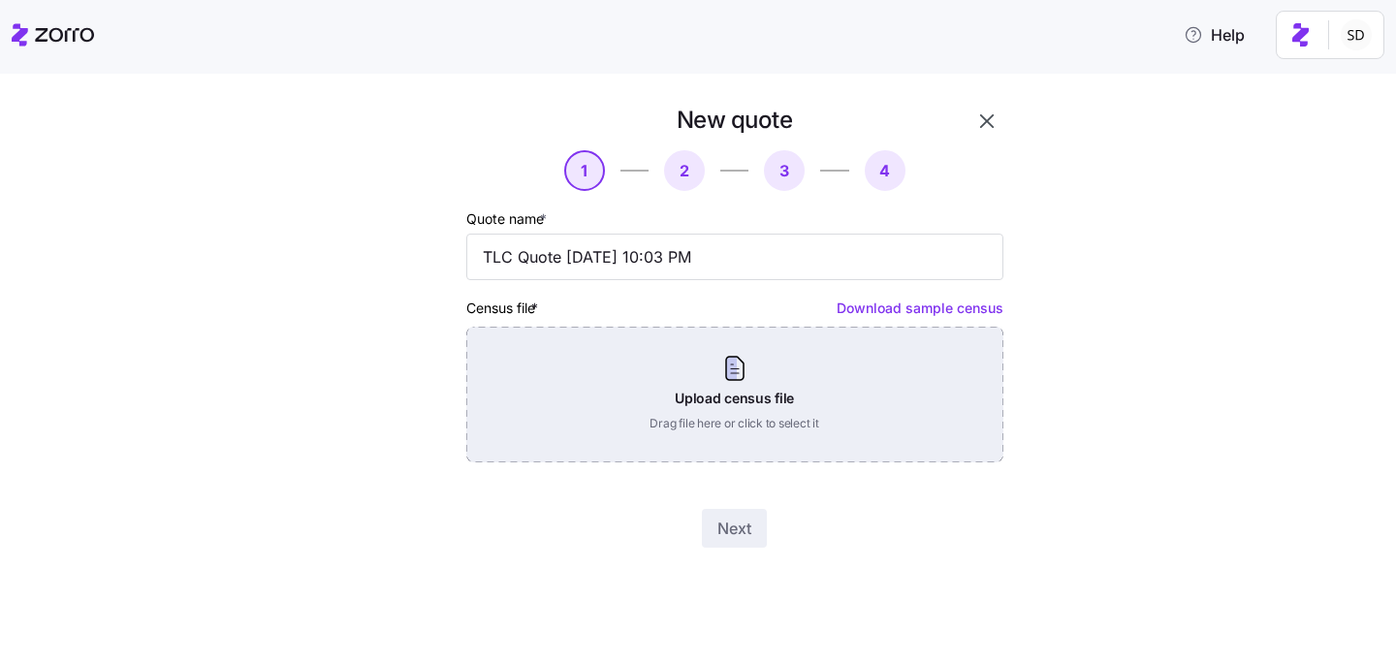
click at [837, 393] on div "Upload census file Drag file here or click to select it" at bounding box center [734, 395] width 537 height 136
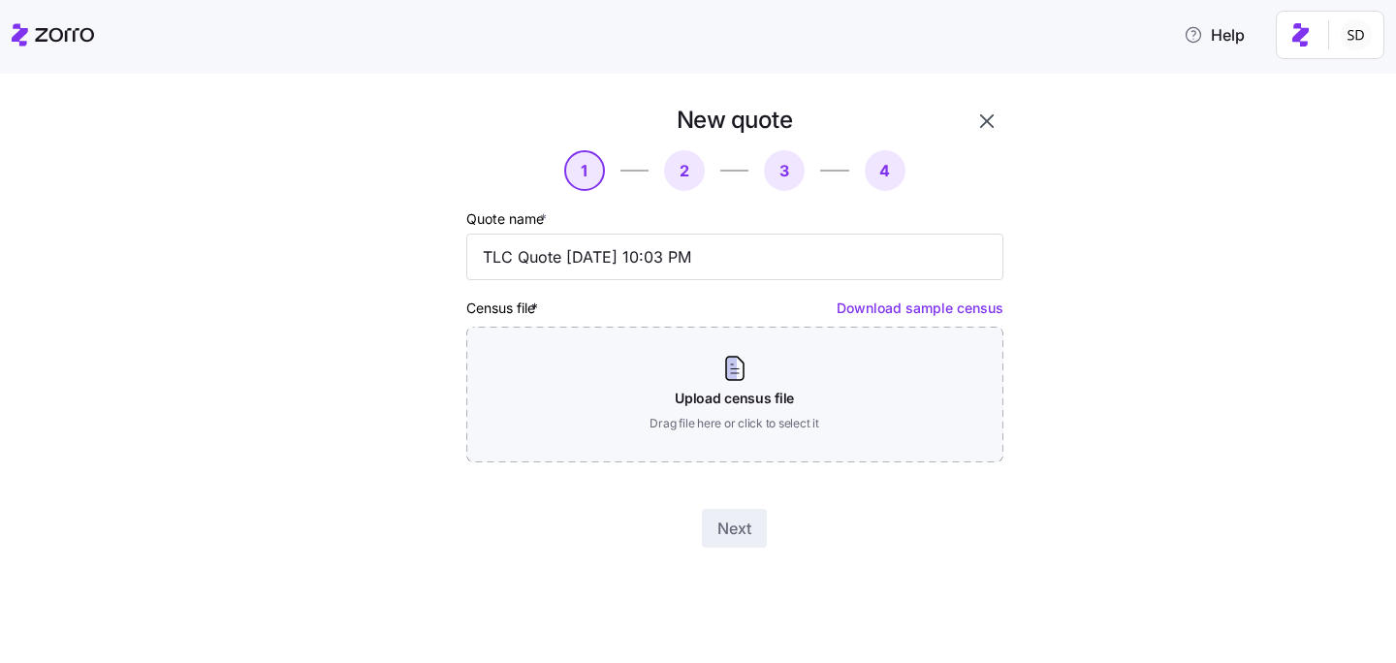
click at [710, 463] on div "New quote 1 2 3 4 Quote name * TLC Quote [DATE] 10:03 PM Census file * Download…" at bounding box center [734, 326] width 553 height 458
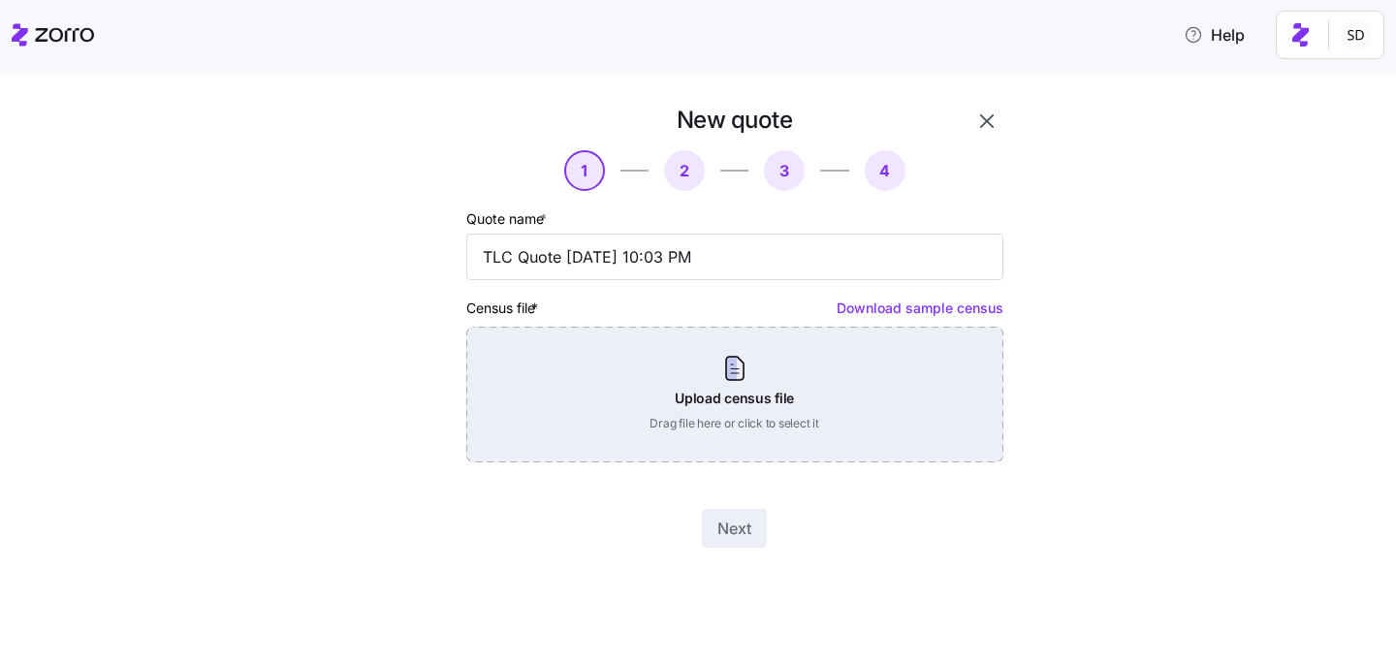
click at [710, 436] on div "Upload census file Drag file here or click to select it" at bounding box center [734, 395] width 537 height 136
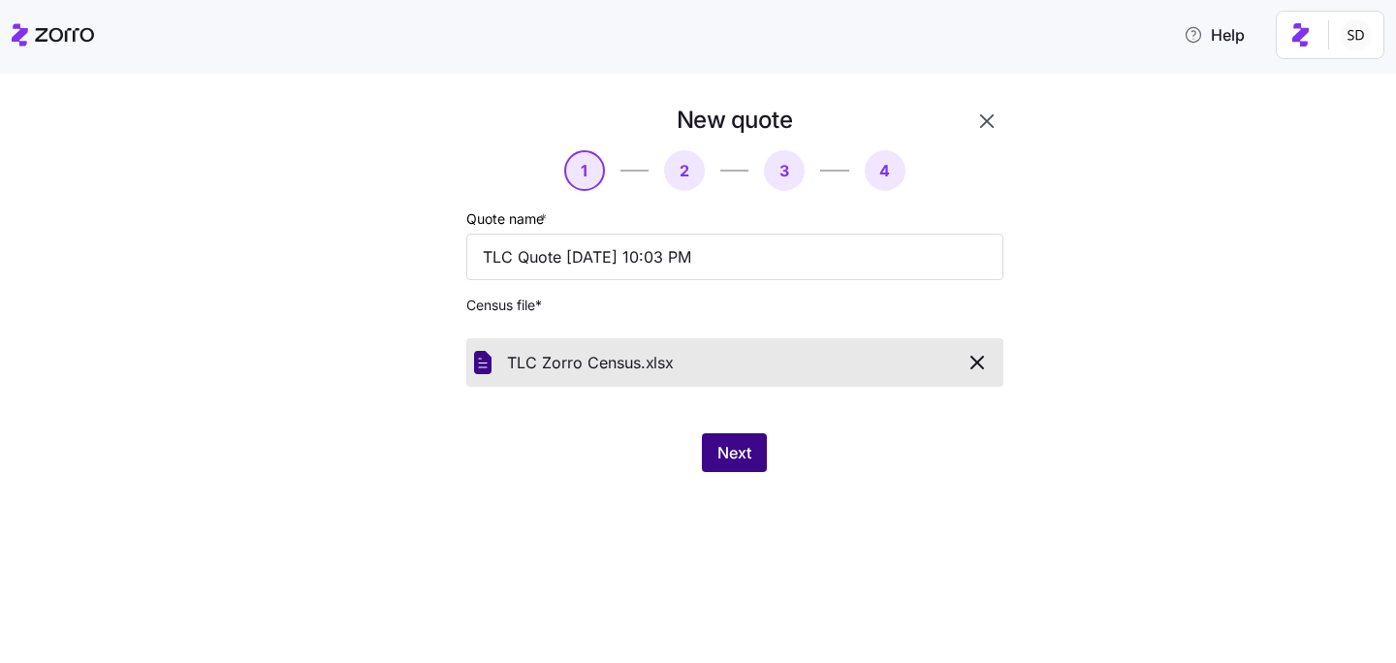
click at [715, 459] on button "Next" at bounding box center [734, 452] width 65 height 39
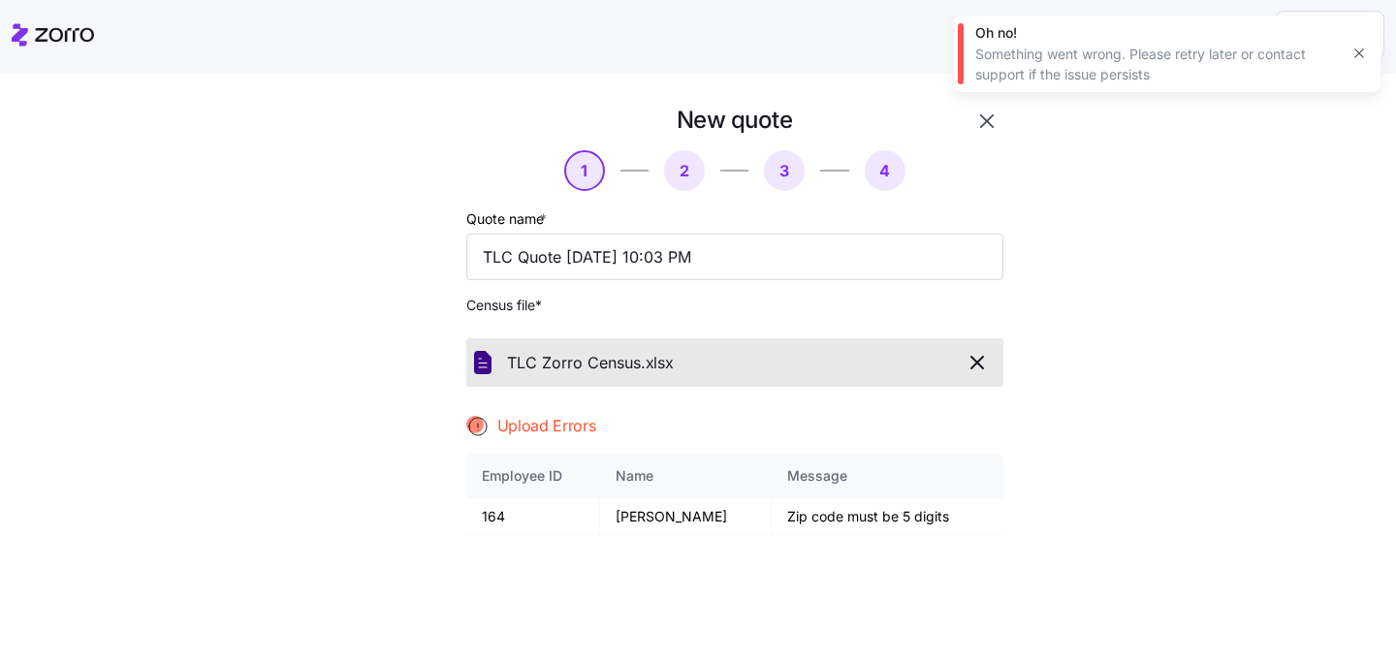
click at [1012, 360] on div "New quote 1 2 3 4 Quote name * TLC Quote [DATE] 10:03 PM Census file * TLC Zorr…" at bounding box center [711, 479] width 679 height 748
click at [989, 360] on span "button" at bounding box center [978, 362] width 34 height 23
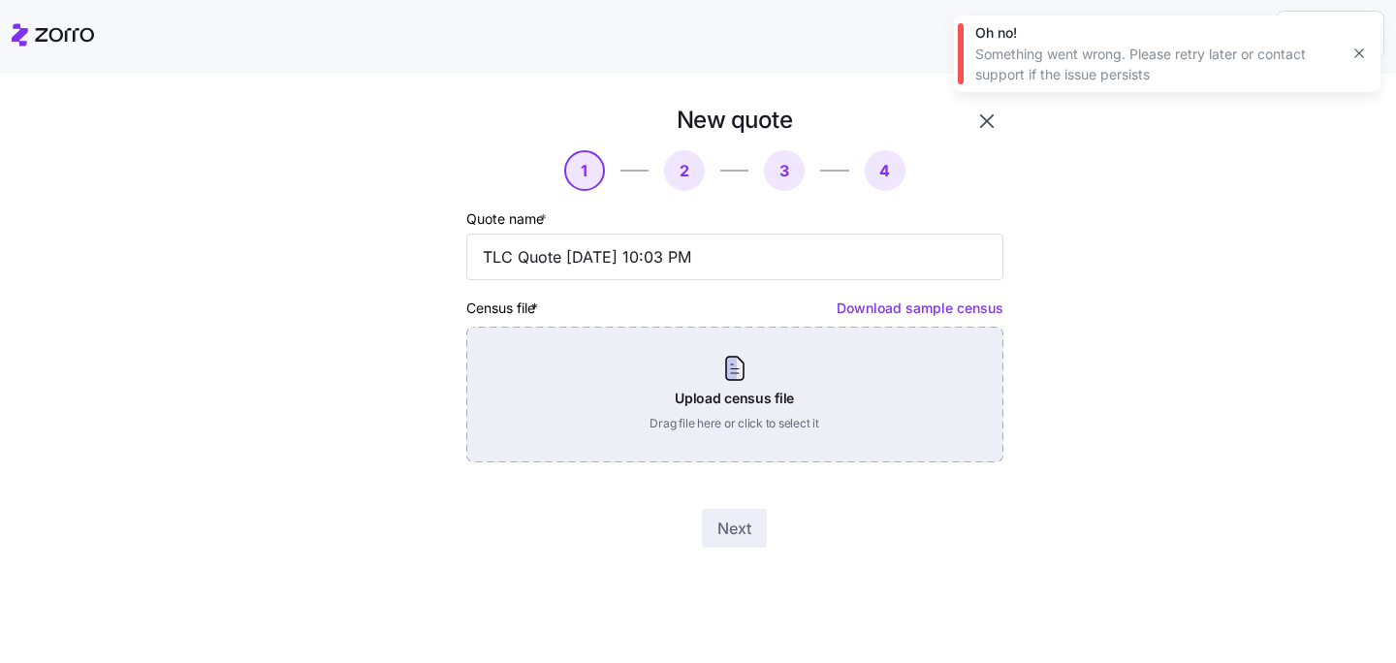
click at [752, 415] on div "Upload census file Drag file here or click to select it" at bounding box center [734, 395] width 537 height 136
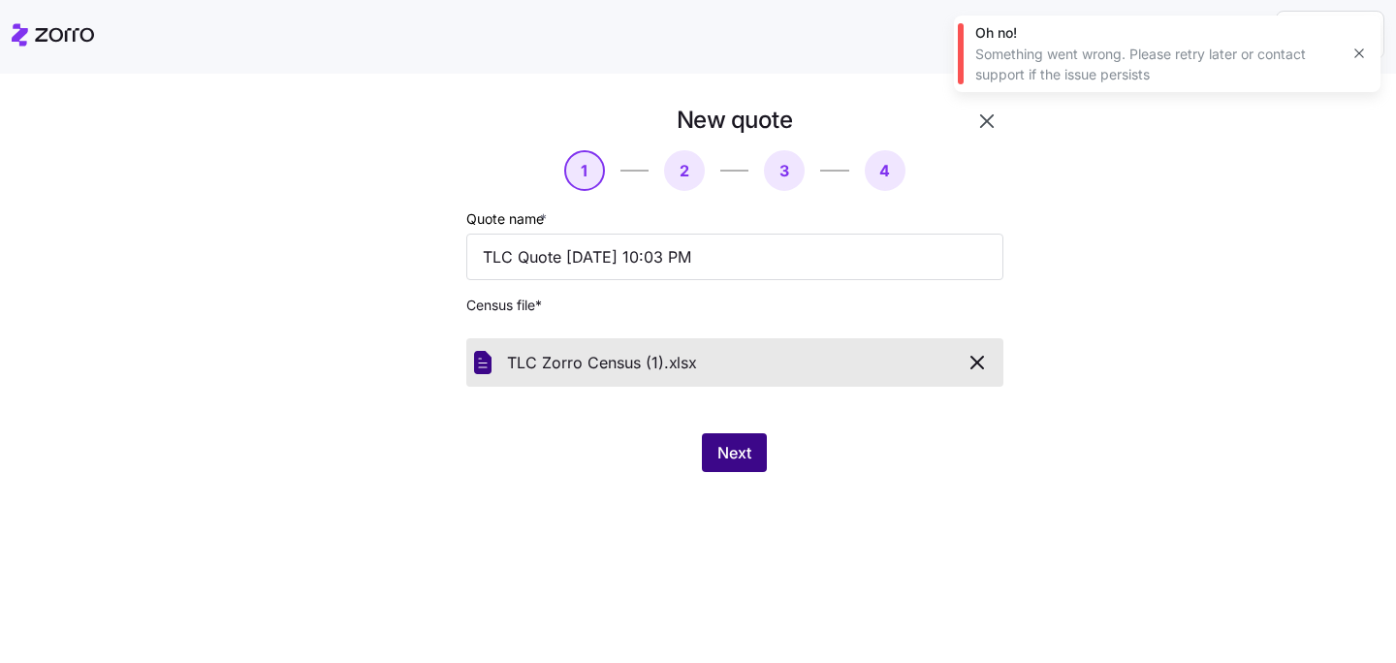
click at [753, 454] on button "Next" at bounding box center [734, 452] width 65 height 39
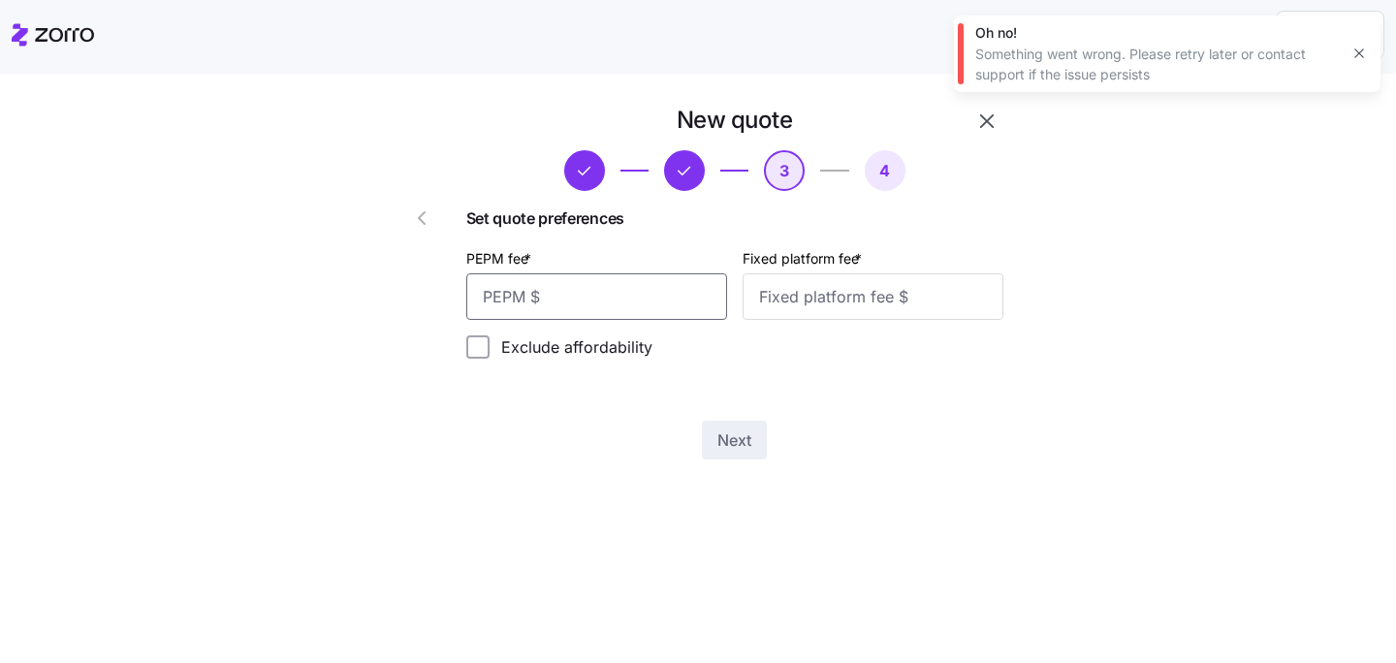
click at [629, 300] on input "PEPM fee *" at bounding box center [596, 296] width 261 height 47
type input "50"
click at [887, 308] on input "Fixed platform fee *" at bounding box center [873, 296] width 261 height 47
type input "100"
click at [742, 448] on span "Next" at bounding box center [734, 439] width 34 height 23
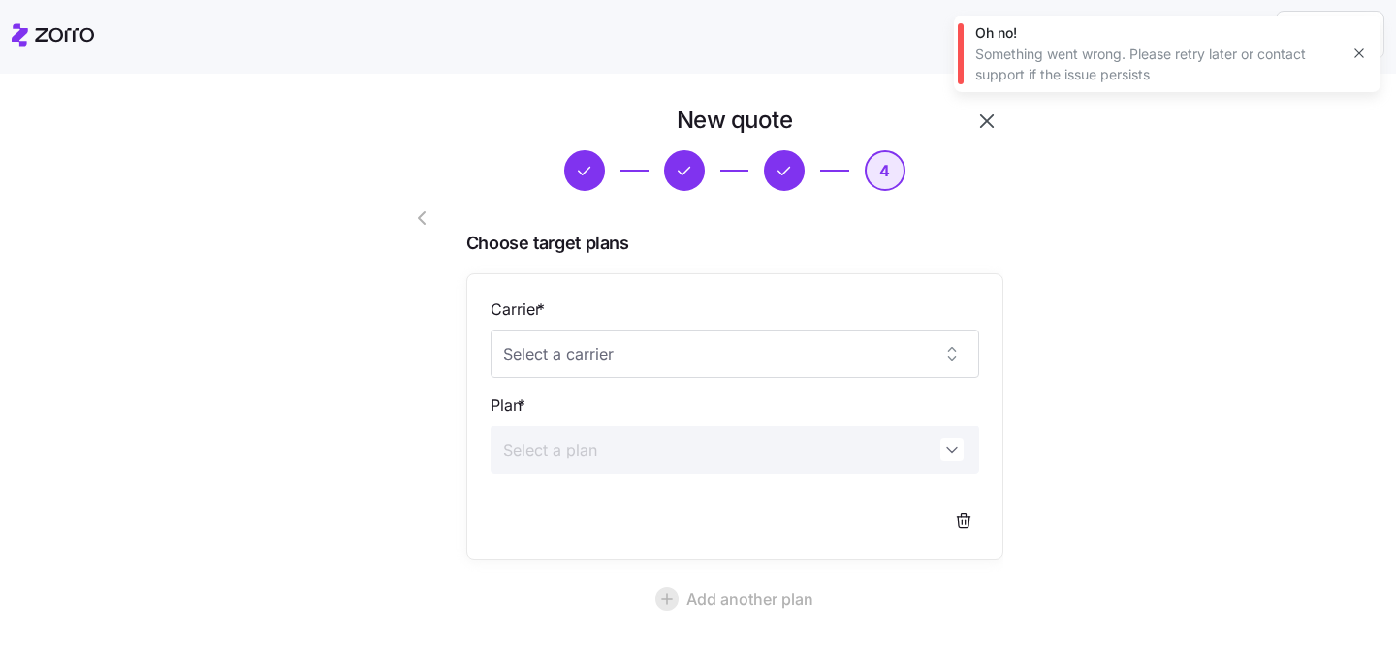
scroll to position [172, 0]
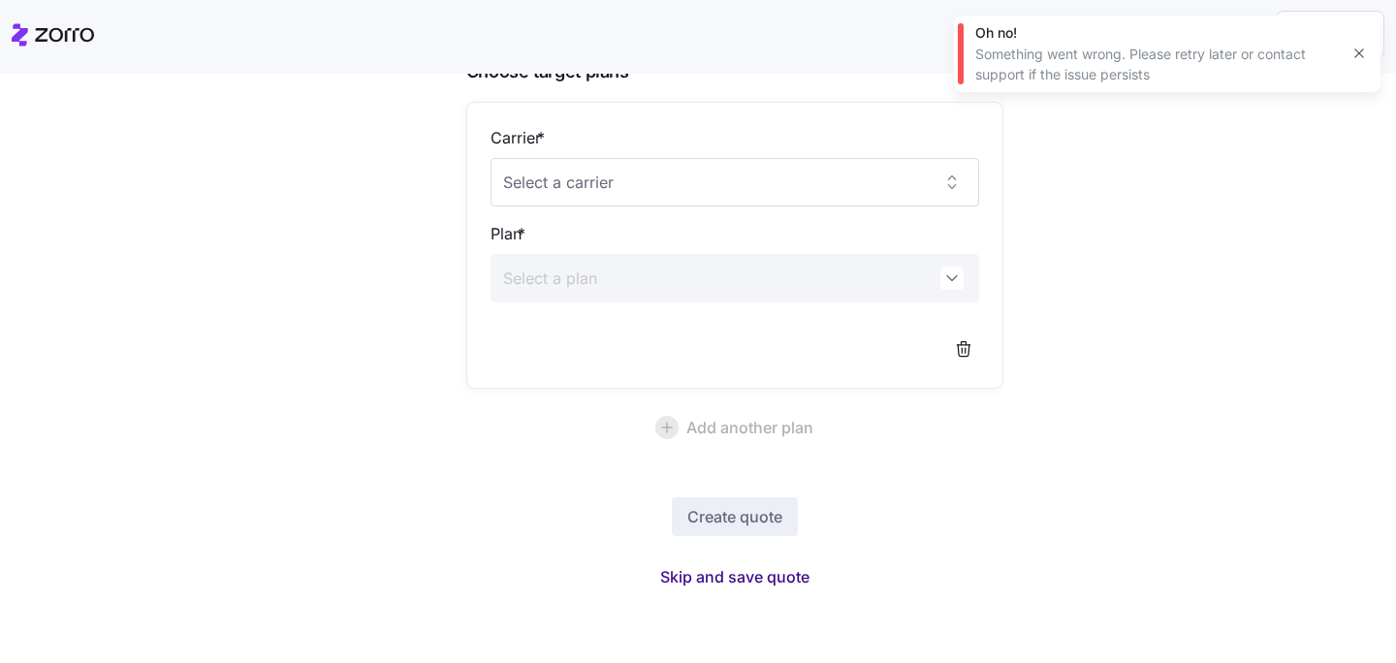
click at [731, 580] on span "Skip and save quote" at bounding box center [734, 576] width 149 height 23
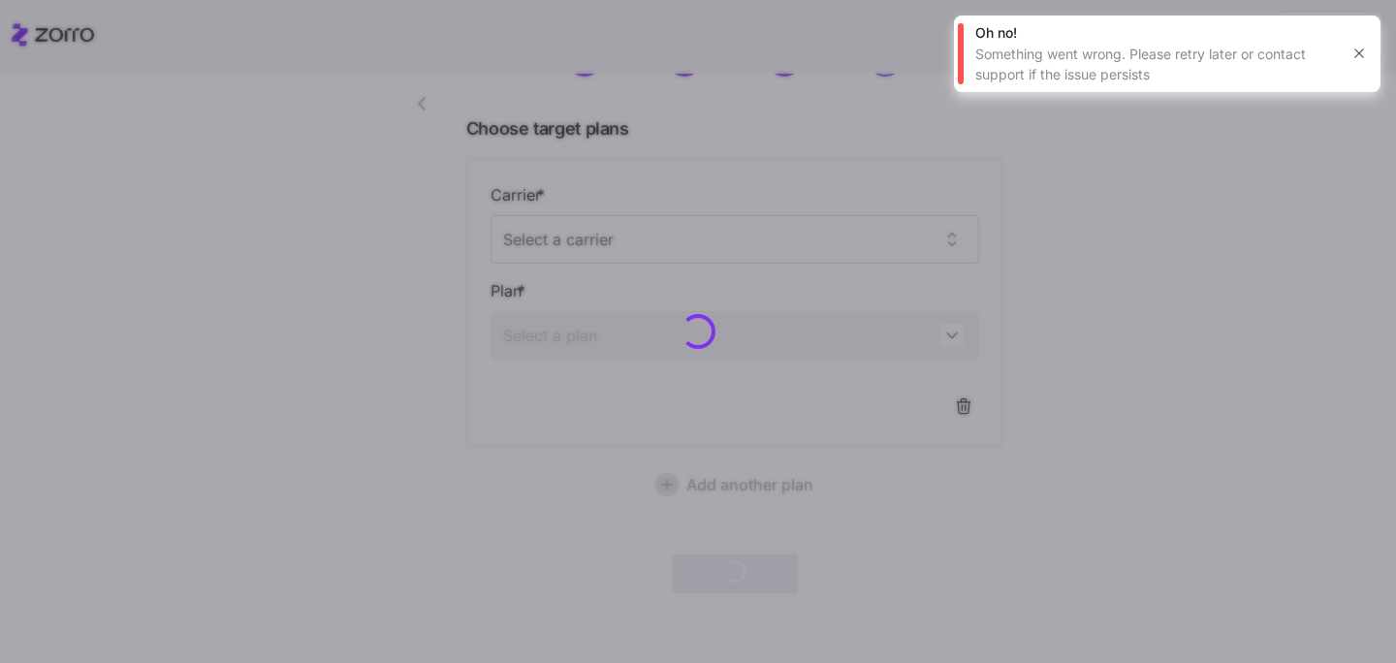
scroll to position [113, 0]
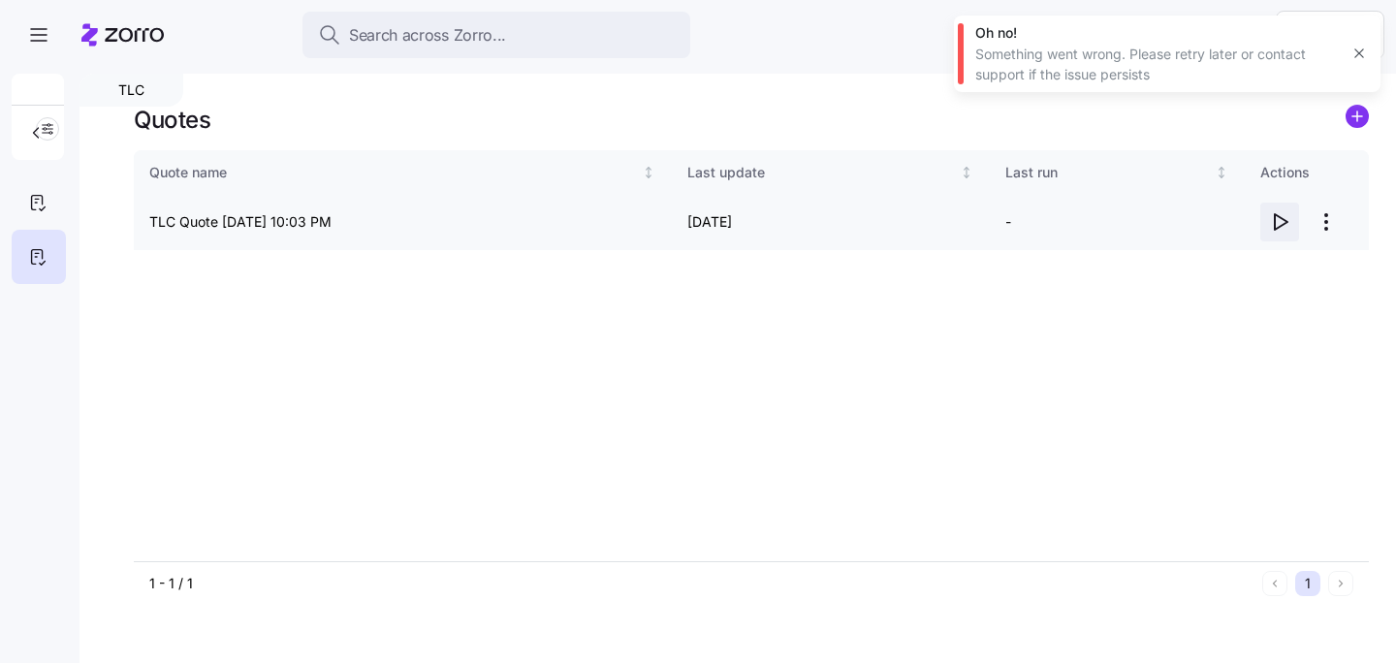
click at [1275, 214] on icon "button" at bounding box center [1281, 222] width 13 height 16
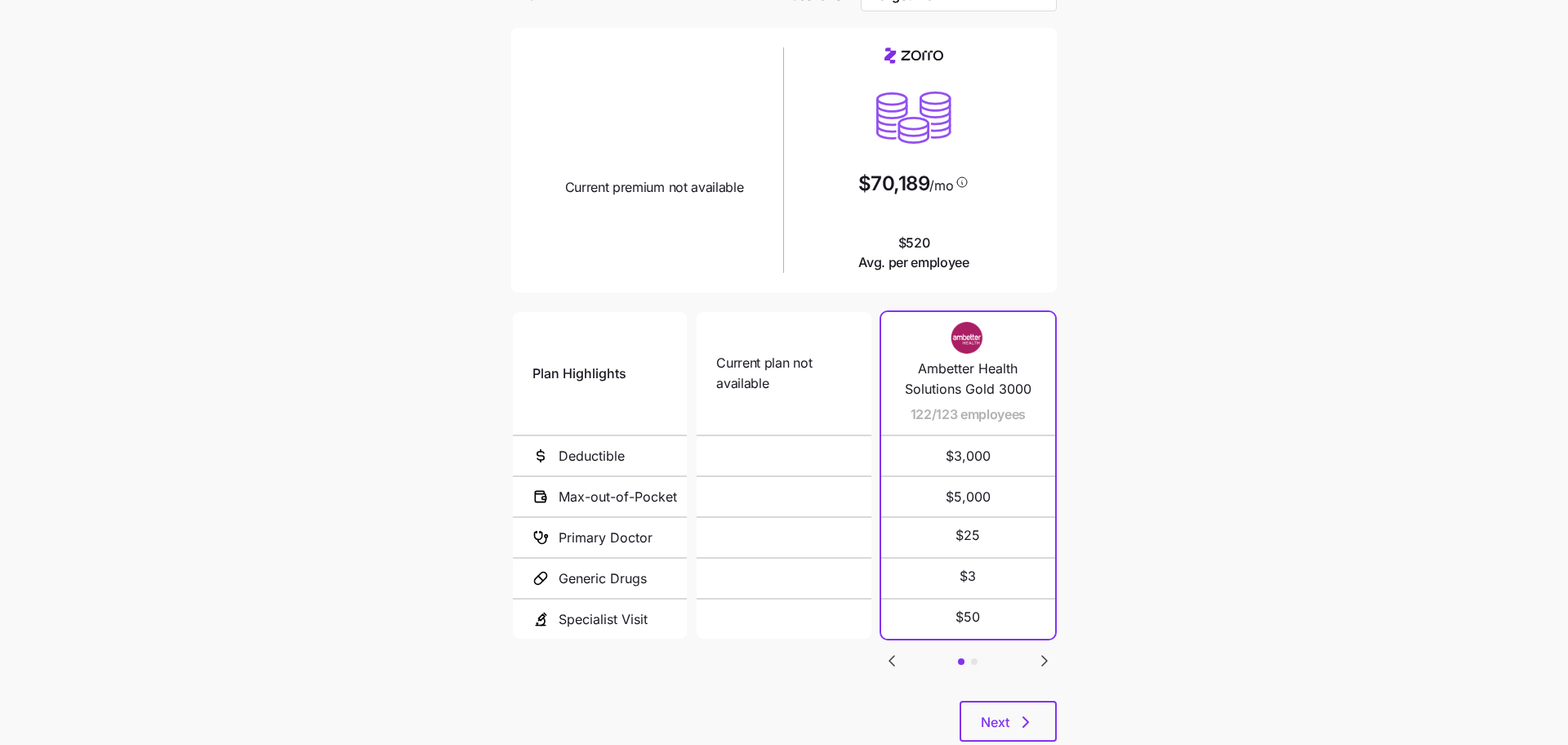
scroll to position [102, 0]
